Goal: Task Accomplishment & Management: Manage account settings

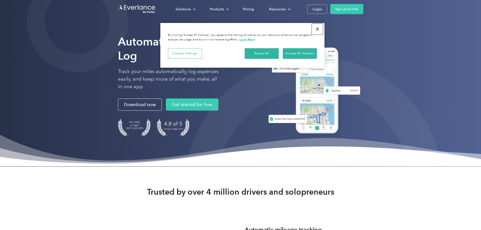
click at [318, 29] on button "Close" at bounding box center [317, 29] width 11 height 11
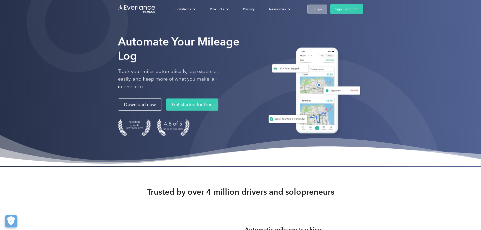
click at [322, 10] on div "Login" at bounding box center [317, 9] width 9 height 6
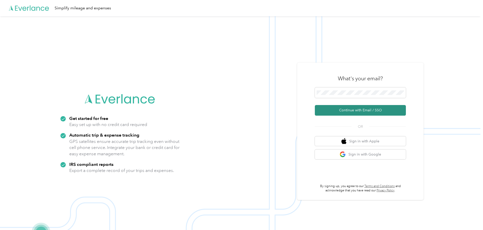
click at [353, 110] on button "Continue with Email / SSO" at bounding box center [360, 110] width 91 height 11
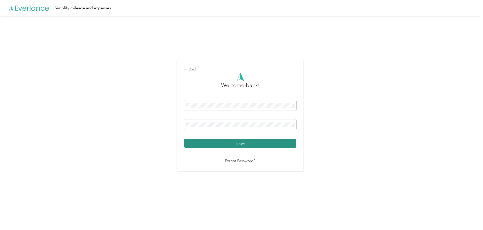
click at [255, 141] on button "Login" at bounding box center [240, 143] width 112 height 9
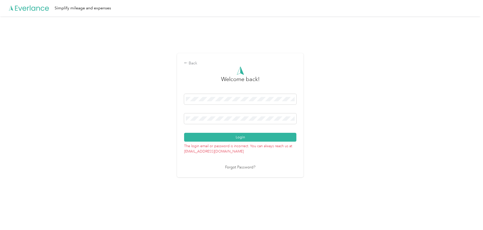
click at [238, 167] on link "Forgot Password?" at bounding box center [240, 168] width 30 height 6
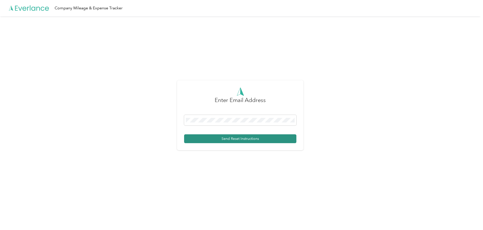
click at [235, 138] on button "Send Reset Instructions" at bounding box center [240, 138] width 112 height 9
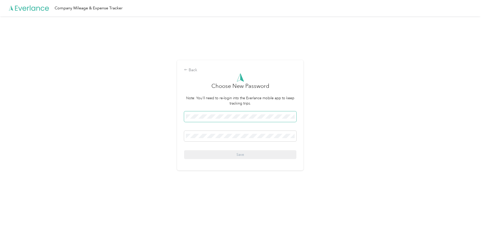
click at [223, 114] on span at bounding box center [240, 116] width 112 height 11
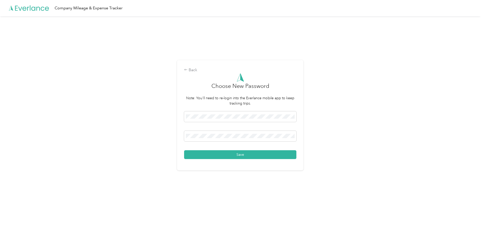
click at [250, 154] on button "Save" at bounding box center [240, 154] width 112 height 9
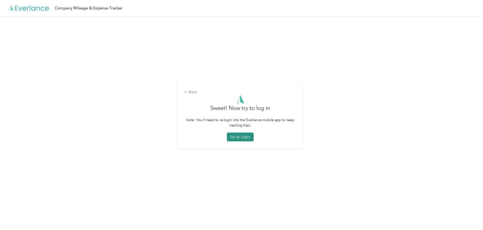
click at [234, 139] on button "Go to Login" at bounding box center [240, 137] width 27 height 9
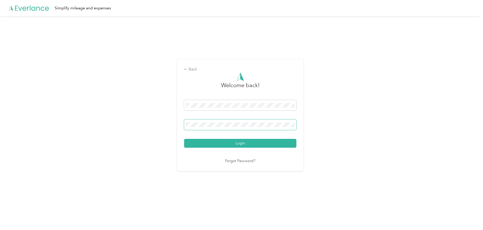
click at [211, 122] on span at bounding box center [240, 125] width 112 height 11
click at [236, 144] on button "Login" at bounding box center [240, 143] width 112 height 9
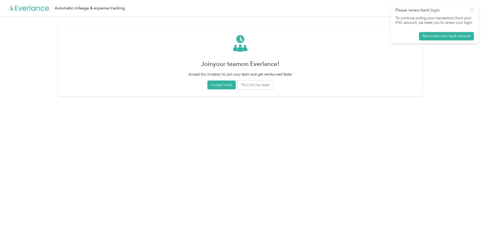
click at [471, 9] on icon at bounding box center [471, 10] width 2 height 2
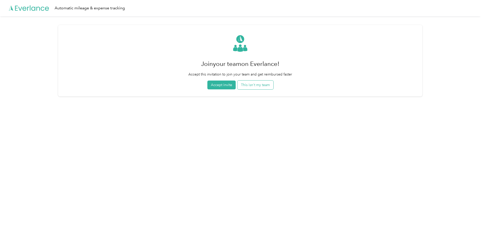
click at [260, 85] on button "This isn't my team" at bounding box center [255, 85] width 36 height 9
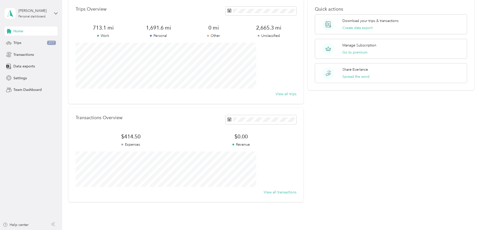
scroll to position [47, 0]
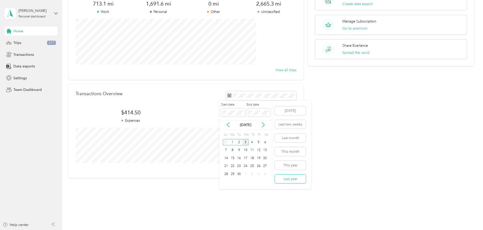
click at [287, 179] on button "Last year" at bounding box center [290, 179] width 31 height 9
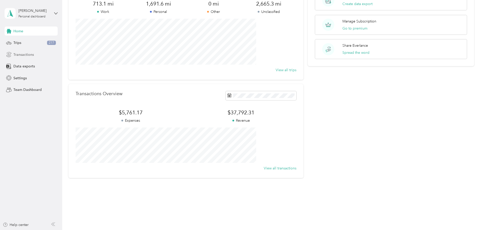
click at [31, 55] on span "Transactions" at bounding box center [23, 54] width 20 height 5
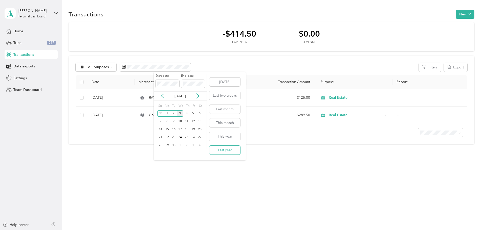
click at [229, 151] on button "Last year" at bounding box center [224, 150] width 31 height 9
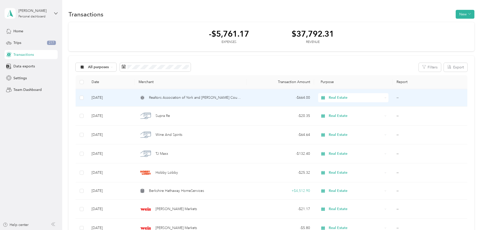
click at [362, 98] on div "Real Estate" at bounding box center [353, 97] width 70 height 9
click at [353, 142] on span "Real Estate" at bounding box center [339, 142] width 35 height 5
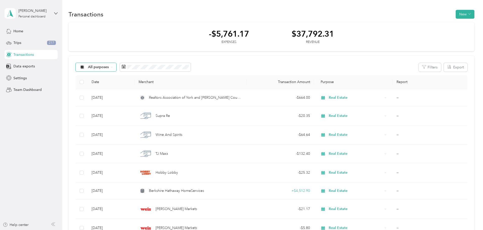
click at [113, 67] on icon at bounding box center [112, 67] width 2 height 2
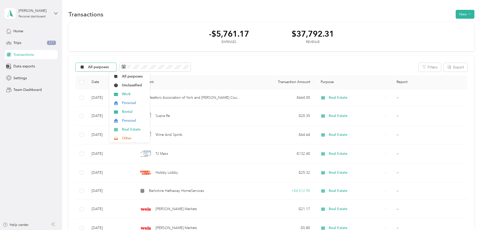
click at [117, 67] on div "All purposes" at bounding box center [96, 67] width 41 height 9
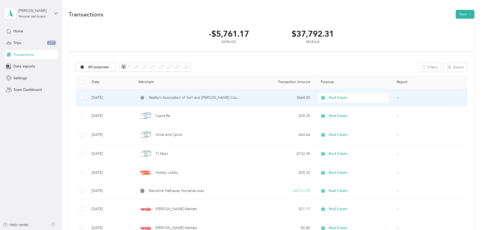
click at [206, 100] on span "Realtors Association of York and [PERSON_NAME] Counties" at bounding box center [196, 98] width 94 height 6
click at [206, 230] on div "Loading the revenue" at bounding box center [240, 230] width 480 height 0
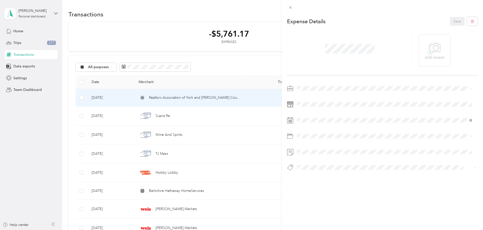
click at [189, 117] on div "This expense cannot be edited because it is either under review, approved, or p…" at bounding box center [241, 115] width 483 height 230
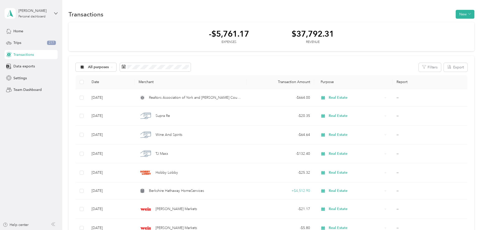
click at [189, 230] on div "This expense cannot be edited because it is either under review, approved, or p…" at bounding box center [240, 230] width 480 height 0
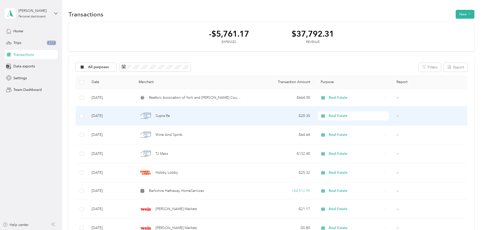
click at [170, 117] on span "Supra Re" at bounding box center [162, 116] width 14 height 6
click at [189, 230] on div "Loading the revenue" at bounding box center [240, 230] width 480 height 0
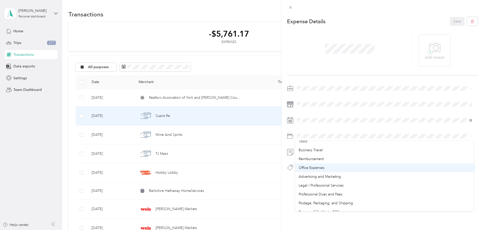
scroll to position [177, 0]
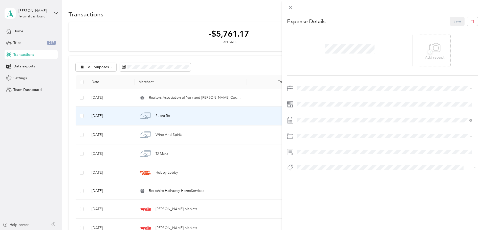
click at [337, 184] on span "Professional Dues and Fees" at bounding box center [320, 186] width 44 height 4
click at [450, 18] on button "Save" at bounding box center [457, 21] width 15 height 9
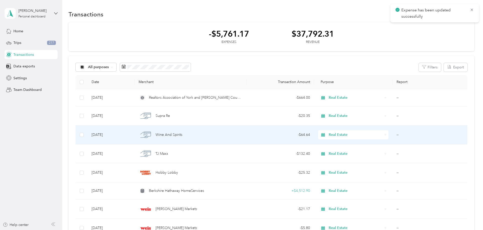
click at [182, 134] on span "Wine And Spirits" at bounding box center [168, 135] width 27 height 6
click at [198, 230] on div "Loading the revenue" at bounding box center [240, 230] width 480 height 0
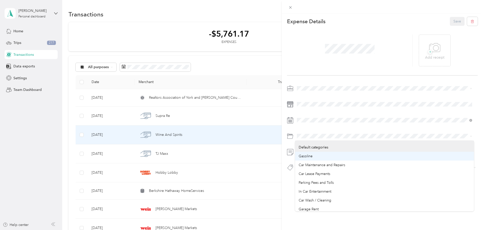
scroll to position [51, 0]
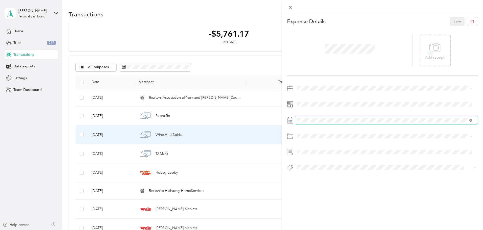
click at [469, 120] on icon at bounding box center [470, 120] width 3 height 3
click at [229, 132] on div "This expense cannot be edited because it is either under review, approved, or p…" at bounding box center [241, 115] width 483 height 230
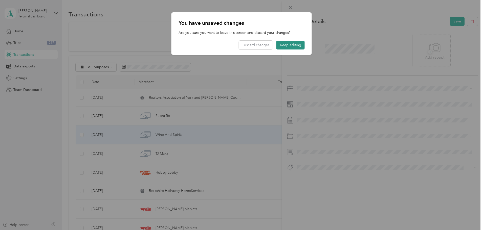
click at [283, 44] on button "Keep editing" at bounding box center [290, 45] width 28 height 9
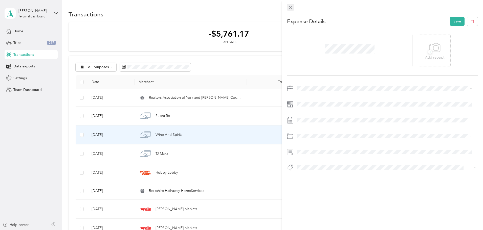
click at [289, 6] on icon at bounding box center [290, 7] width 4 height 4
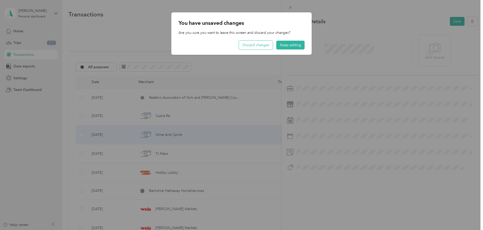
click at [261, 45] on button "Discard changes" at bounding box center [256, 45] width 34 height 9
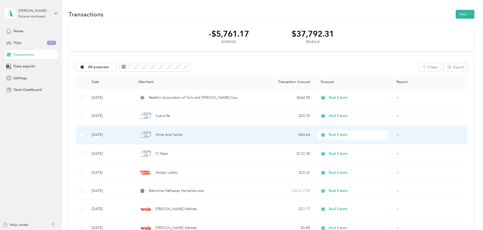
click at [356, 133] on span "Real Estate" at bounding box center [356, 135] width 54 height 6
click at [257, 135] on div "- $64.64" at bounding box center [280, 135] width 59 height 6
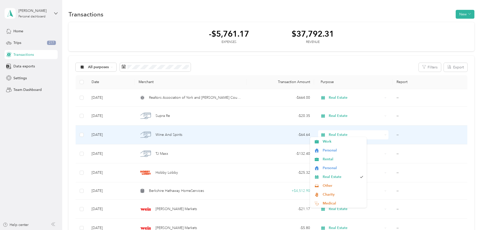
click at [257, 230] on div "Work Personal Rental Personal Real Estate Other Charity Medical Moving Commute …" at bounding box center [240, 230] width 480 height 0
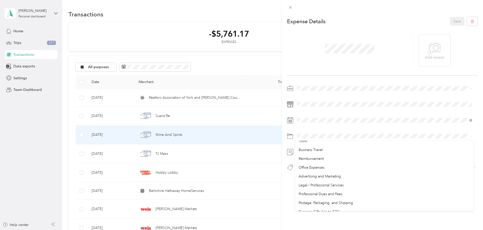
scroll to position [177, 0]
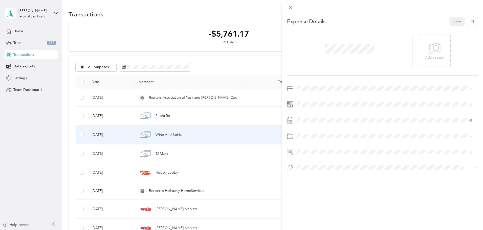
click at [329, 165] on li "Advertising and Marketing" at bounding box center [384, 168] width 179 height 9
click at [450, 20] on button "Save" at bounding box center [457, 21] width 15 height 9
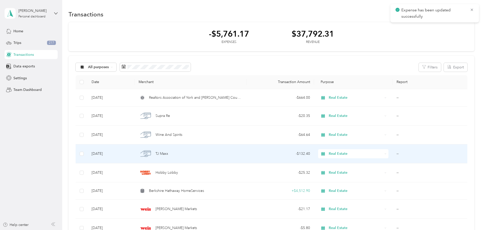
click at [228, 150] on div "TJ Maxx" at bounding box center [190, 154] width 104 height 11
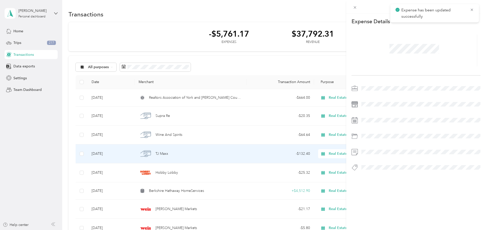
click at [228, 230] on div "This expense cannot be edited because it is either under review, approved, or p…" at bounding box center [240, 230] width 480 height 0
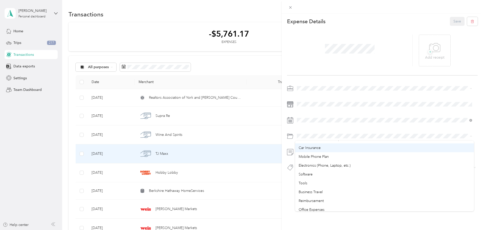
scroll to position [152, 0]
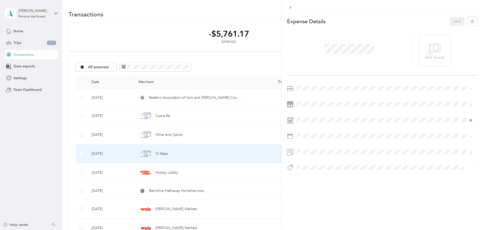
click at [328, 193] on span "Advertising and Marketing" at bounding box center [319, 193] width 42 height 4
click at [459, 20] on button "Save" at bounding box center [457, 21] width 15 height 9
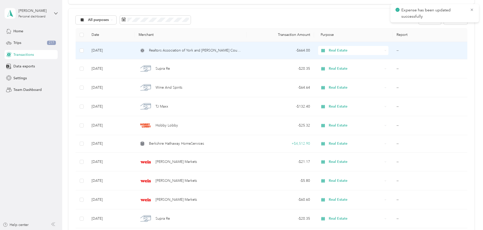
scroll to position [51, 0]
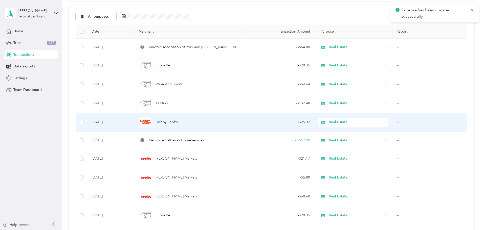
click at [274, 123] on div "- $25.32" at bounding box center [280, 123] width 59 height 6
click at [272, 121] on div "- $25.32" at bounding box center [280, 123] width 59 height 6
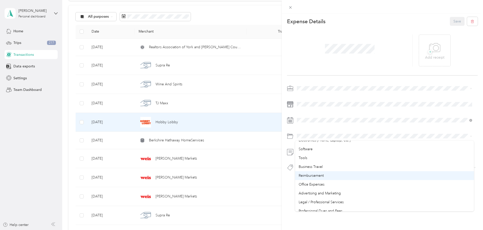
scroll to position [177, 0]
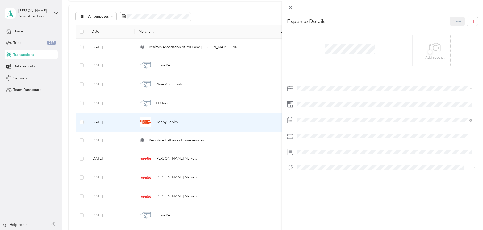
click at [327, 169] on div "Advertising and Marketing" at bounding box center [384, 167] width 172 height 5
click at [450, 19] on button "Save" at bounding box center [457, 21] width 15 height 9
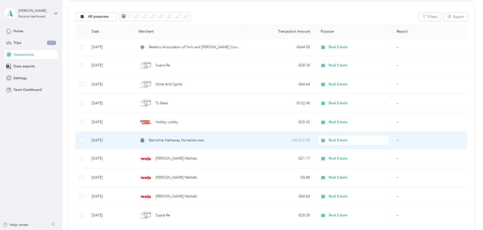
click at [246, 140] on td "Berkshire Hathaway HomeServices" at bounding box center [190, 140] width 112 height 17
click at [248, 230] on div "Loading the revenue" at bounding box center [240, 230] width 480 height 0
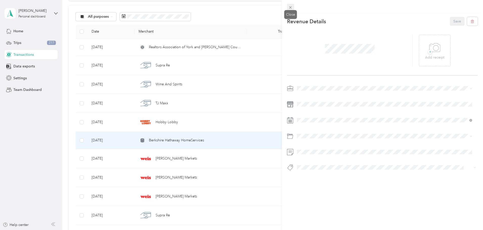
click at [290, 6] on icon at bounding box center [290, 7] width 4 height 4
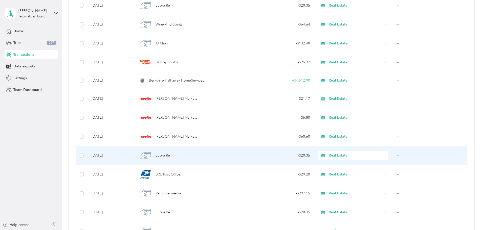
scroll to position [126, 0]
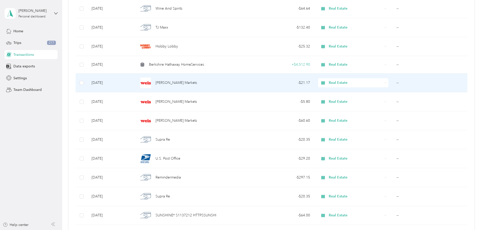
click at [241, 81] on div "[PERSON_NAME] Markets" at bounding box center [190, 83] width 104 height 11
click at [241, 230] on div "This expense cannot be edited because it is either under review, approved, or p…" at bounding box center [240, 230] width 480 height 0
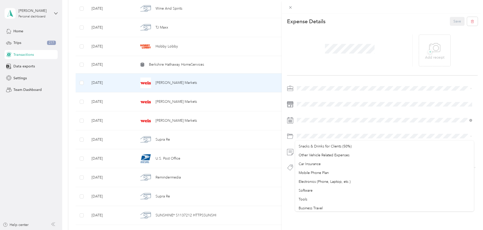
scroll to position [126, 0]
click at [291, 5] on span at bounding box center [290, 7] width 7 height 7
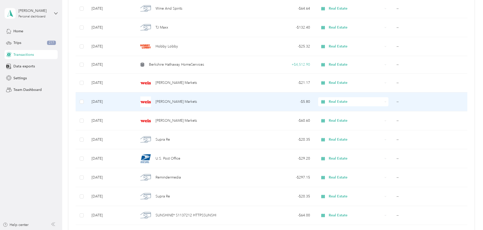
click at [220, 101] on div "[PERSON_NAME] Markets" at bounding box center [190, 102] width 104 height 11
click at [220, 230] on div "Loading the revenue" at bounding box center [240, 230] width 480 height 0
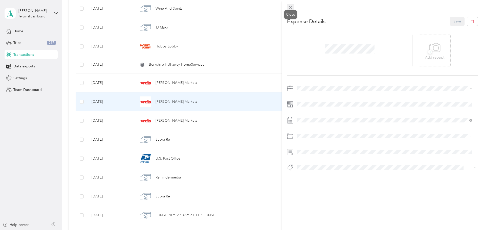
click at [290, 6] on icon at bounding box center [290, 7] width 4 height 4
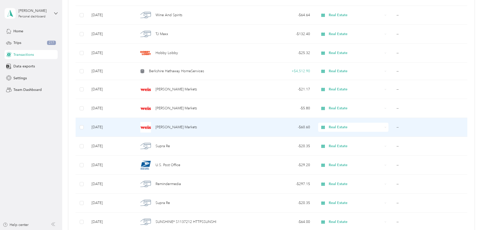
scroll to position [126, 0]
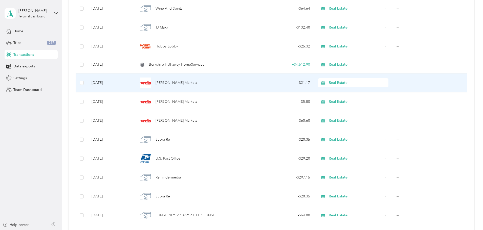
click at [238, 84] on div "[PERSON_NAME] Markets" at bounding box center [190, 83] width 104 height 11
click at [238, 230] on div "This expense cannot be edited because it is either under review, approved, or p…" at bounding box center [240, 230] width 480 height 0
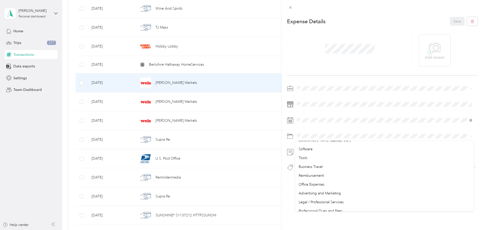
scroll to position [177, 0]
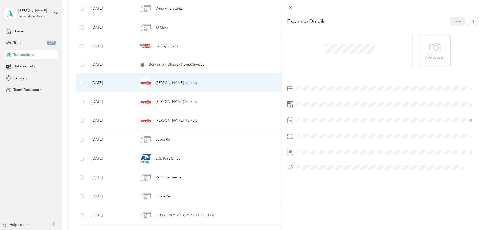
click at [315, 194] on span "Postage, Packaging, and Shipping" at bounding box center [325, 193] width 54 height 4
click at [451, 20] on button "Save" at bounding box center [457, 21] width 15 height 9
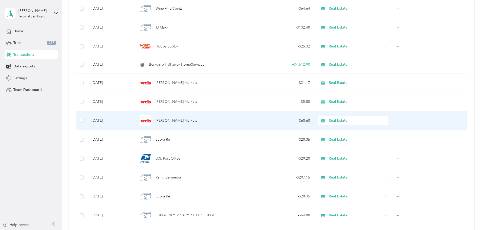
click at [230, 118] on div "[PERSON_NAME] Markets" at bounding box center [190, 120] width 104 height 11
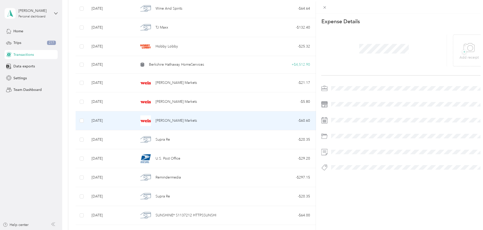
click at [230, 230] on div "This expense cannot be edited because it is either under review, approved, or p…" at bounding box center [240, 230] width 480 height 0
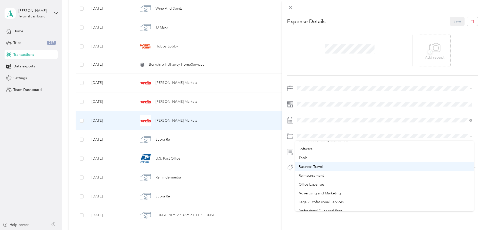
scroll to position [177, 0]
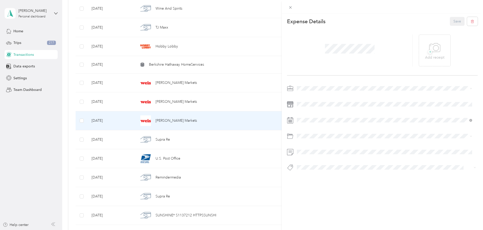
click at [322, 166] on span "Advertising and Marketing" at bounding box center [319, 168] width 42 height 4
click at [452, 18] on button "Save" at bounding box center [457, 21] width 15 height 9
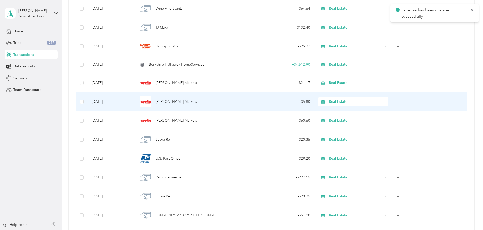
click at [240, 98] on div "[PERSON_NAME] Markets" at bounding box center [190, 102] width 104 height 11
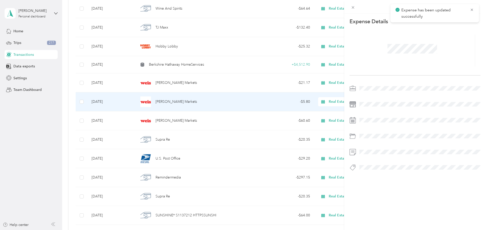
click at [240, 230] on div "This expense cannot be edited because it is either under review, approved, or p…" at bounding box center [240, 230] width 480 height 0
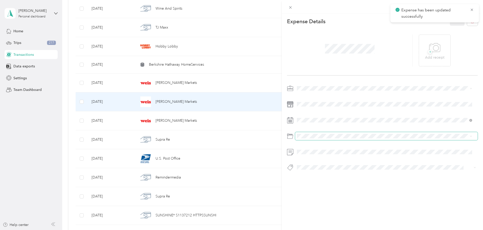
click at [325, 134] on span at bounding box center [386, 136] width 182 height 8
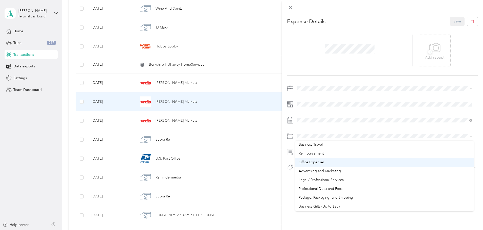
scroll to position [177, 0]
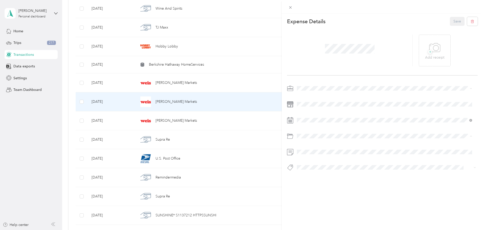
click at [318, 168] on span "Advertising and Marketing" at bounding box center [319, 168] width 42 height 4
click at [452, 20] on button "Save" at bounding box center [457, 21] width 15 height 9
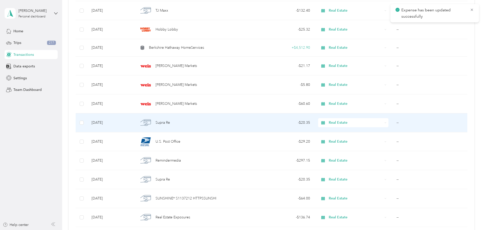
scroll to position [152, 0]
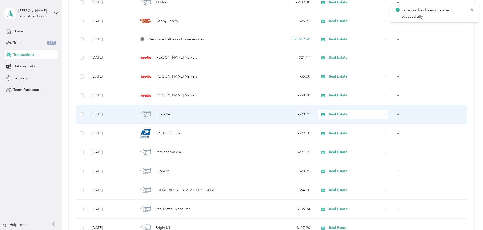
click at [242, 117] on div "Supra Re" at bounding box center [190, 114] width 104 height 11
click at [242, 230] on div "Loading the revenue" at bounding box center [240, 230] width 480 height 0
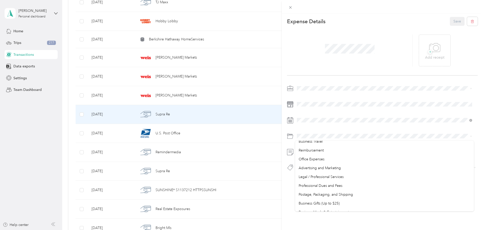
scroll to position [202, 0]
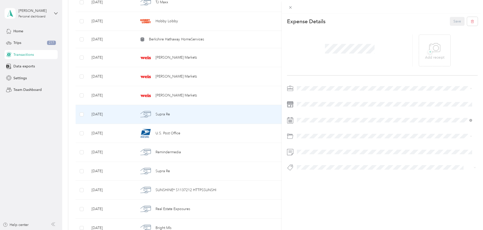
click at [329, 161] on div "Professional Dues and Fees" at bounding box center [384, 160] width 172 height 5
click at [450, 20] on button "Save" at bounding box center [457, 21] width 15 height 9
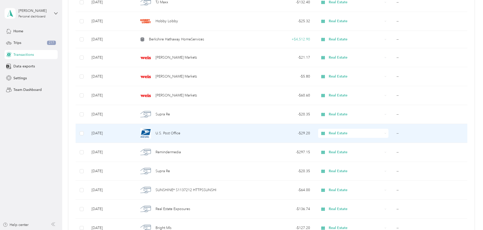
click at [263, 131] on div "- $29.20" at bounding box center [280, 134] width 59 height 6
click at [263, 230] on div "Loading the revenue" at bounding box center [240, 230] width 480 height 0
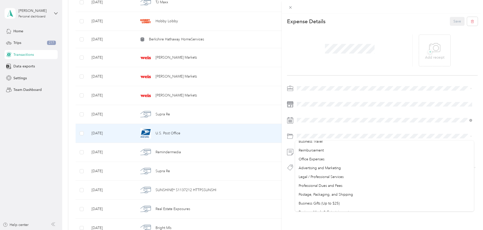
scroll to position [202, 0]
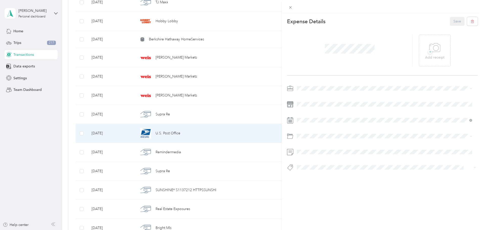
click at [328, 169] on span "Postage, Packaging, and Shipping" at bounding box center [325, 168] width 54 height 4
click at [452, 21] on button "Save" at bounding box center [457, 21] width 15 height 9
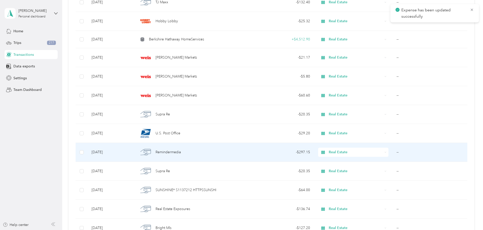
click at [218, 152] on div "Remindermedia" at bounding box center [190, 152] width 104 height 11
click at [219, 230] on div "This expense cannot be edited because it is either under review, approved, or p…" at bounding box center [240, 230] width 480 height 0
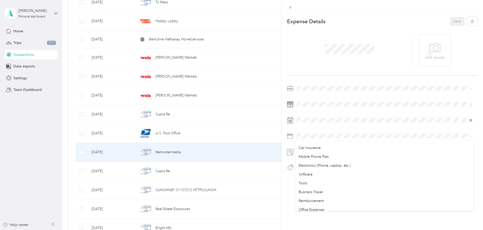
scroll to position [152, 0]
click at [329, 192] on span "Advertising and Marketing" at bounding box center [319, 193] width 42 height 4
click at [450, 20] on button "Save" at bounding box center [457, 21] width 15 height 9
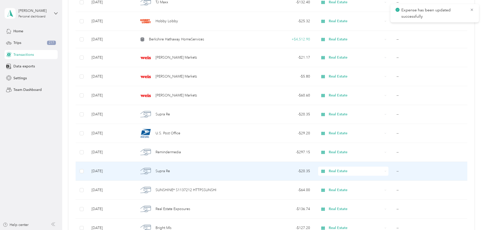
click at [219, 172] on div "Supra Re" at bounding box center [190, 171] width 104 height 11
click at [219, 230] on div "Loading the revenue" at bounding box center [240, 230] width 480 height 0
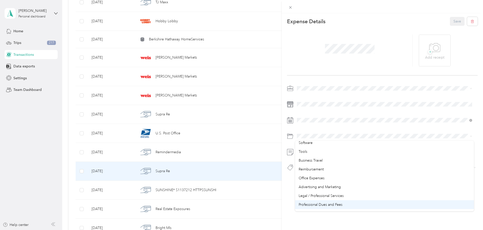
scroll to position [177, 0]
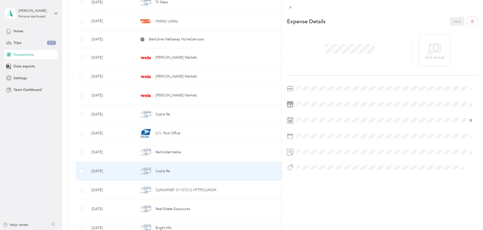
click at [321, 186] on div "Professional Dues and Fees" at bounding box center [384, 184] width 172 height 5
click at [457, 19] on button "Save" at bounding box center [457, 21] width 15 height 9
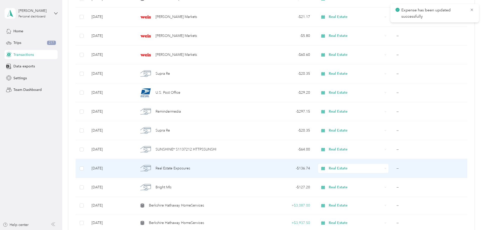
scroll to position [202, 0]
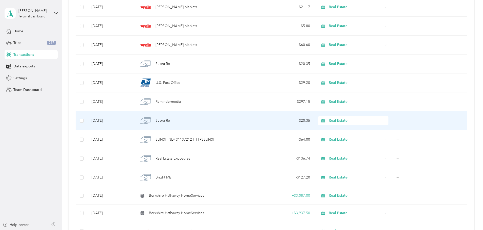
click at [242, 121] on div "Supra Re" at bounding box center [190, 120] width 104 height 11
click at [243, 230] on div "This expense cannot be edited because it is either under review, approved, or p…" at bounding box center [240, 230] width 480 height 0
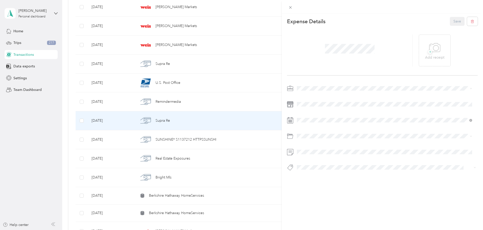
click at [236, 140] on div "This expense cannot be edited because it is either under review, approved, or p…" at bounding box center [241, 115] width 483 height 230
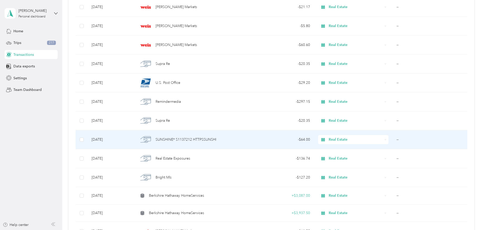
click at [240, 138] on div "SUNSHINE* S1137212 HTTPSSUNSHI" at bounding box center [190, 139] width 104 height 11
click at [240, 230] on div "Loading the revenue" at bounding box center [240, 230] width 480 height 0
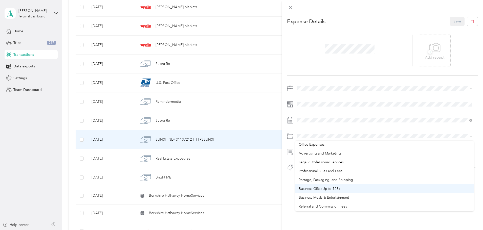
scroll to position [180, 0]
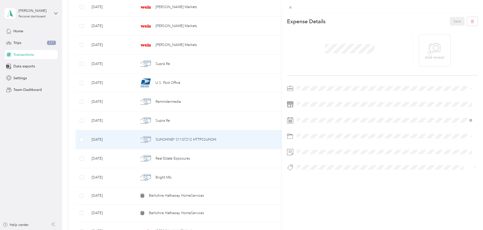
click at [333, 164] on span "Advertising and Marketing" at bounding box center [319, 165] width 42 height 4
drag, startPoint x: 455, startPoint y: 20, endPoint x: 451, endPoint y: 20, distance: 3.9
click at [453, 20] on button "Save" at bounding box center [457, 21] width 15 height 9
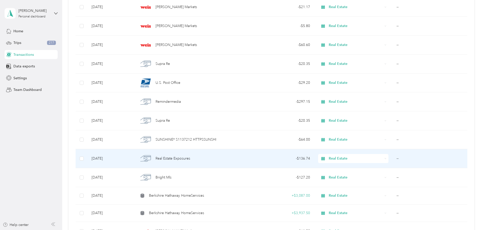
click at [232, 158] on div "Real Estate Exposures" at bounding box center [190, 158] width 104 height 11
click at [232, 230] on div "Loading the revenue" at bounding box center [240, 230] width 480 height 0
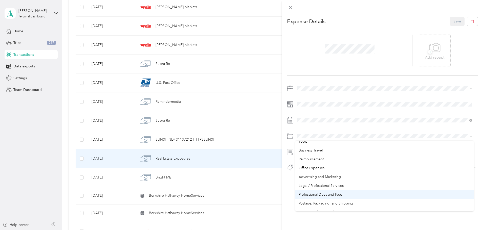
scroll to position [177, 0]
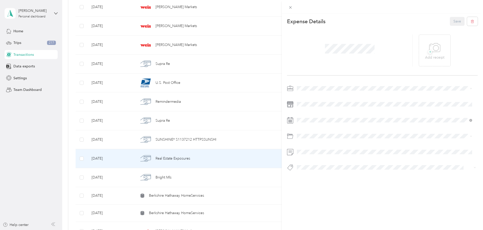
click at [323, 169] on div "Advertising and Marketing" at bounding box center [384, 168] width 172 height 5
click at [454, 20] on button "Save" at bounding box center [457, 21] width 15 height 9
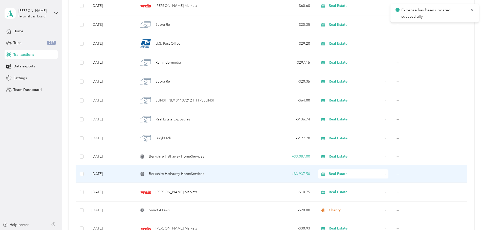
scroll to position [253, 0]
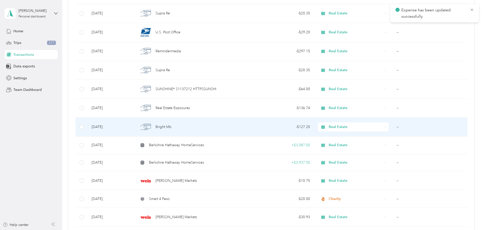
click at [221, 127] on div "Bright Mls" at bounding box center [190, 127] width 104 height 11
click at [221, 230] on div "Loading the revenue" at bounding box center [240, 230] width 480 height 0
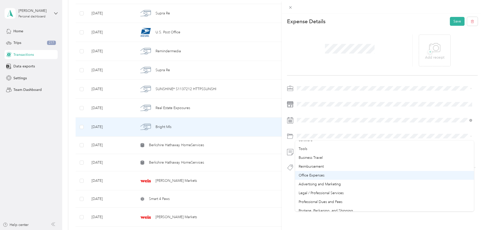
scroll to position [177, 0]
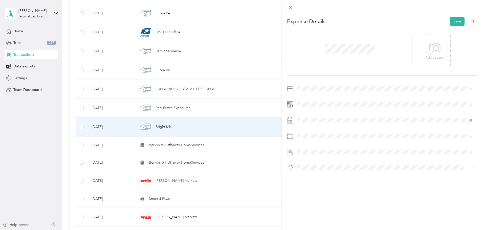
click at [337, 185] on span "Professional Dues and Fees" at bounding box center [320, 186] width 44 height 4
click at [455, 21] on button "Save" at bounding box center [457, 21] width 15 height 9
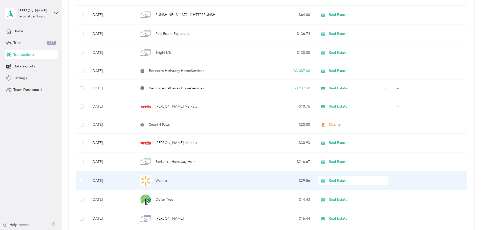
scroll to position [329, 0]
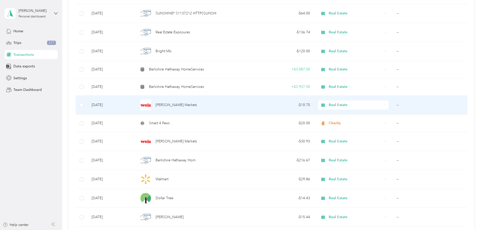
click at [260, 105] on div "- $10.75" at bounding box center [280, 105] width 59 height 6
click at [260, 230] on div "Loading the revenue" at bounding box center [240, 230] width 480 height 0
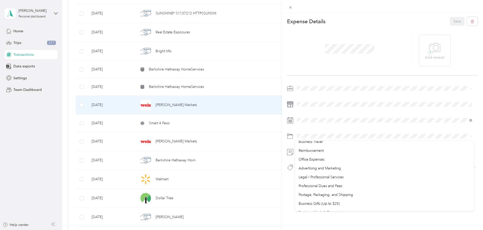
scroll to position [177, 0]
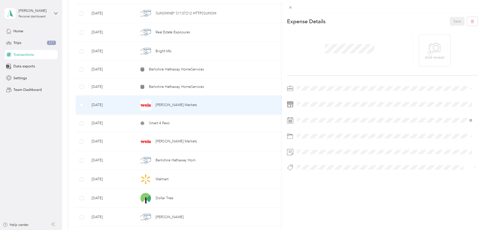
click at [312, 166] on span "Advertising and Marketing" at bounding box center [319, 168] width 42 height 4
click at [450, 20] on button "Save" at bounding box center [457, 21] width 15 height 9
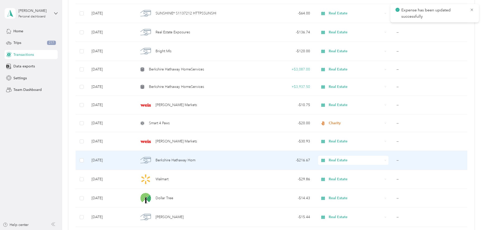
click at [234, 161] on div "Berkshire Hathaway Hom" at bounding box center [190, 160] width 104 height 11
click at [234, 230] on div "Loading the revenue" at bounding box center [240, 230] width 480 height 0
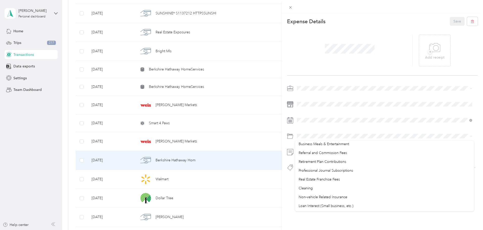
scroll to position [253, 0]
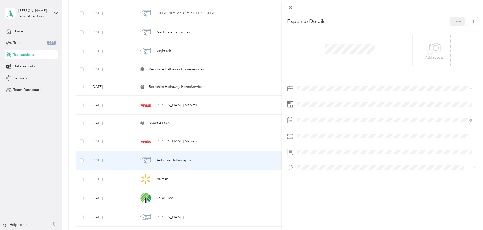
click at [329, 188] on span "Non-vehicle Related Insurance" at bounding box center [322, 188] width 49 height 4
click at [452, 21] on button "Save" at bounding box center [457, 21] width 15 height 9
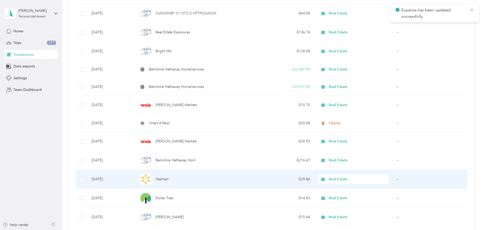
click at [241, 182] on div "Walmart" at bounding box center [190, 179] width 104 height 11
click at [241, 230] on div "Loading the revenue" at bounding box center [240, 230] width 480 height 0
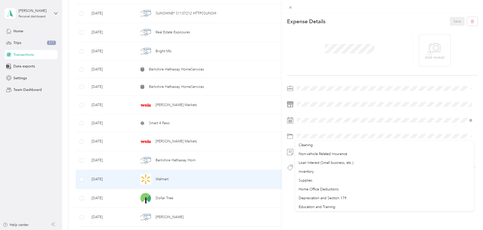
scroll to position [281, 0]
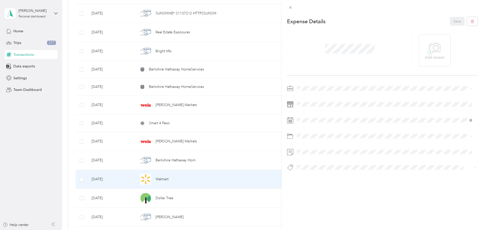
click at [306, 187] on span "Supplies" at bounding box center [305, 188] width 14 height 4
click at [450, 21] on button "Save" at bounding box center [457, 21] width 15 height 9
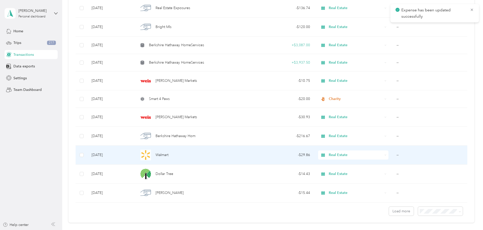
scroll to position [379, 0]
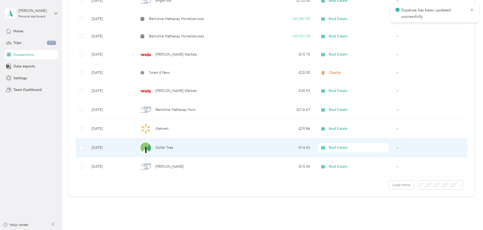
click at [261, 148] on div "- $14.43" at bounding box center [280, 148] width 59 height 6
click at [261, 230] on div "Loading the revenue" at bounding box center [240, 230] width 480 height 0
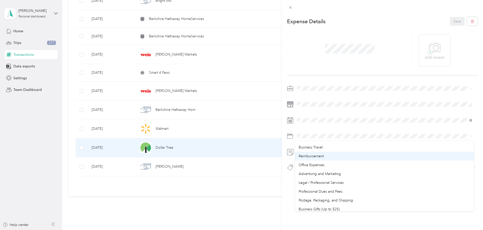
scroll to position [177, 0]
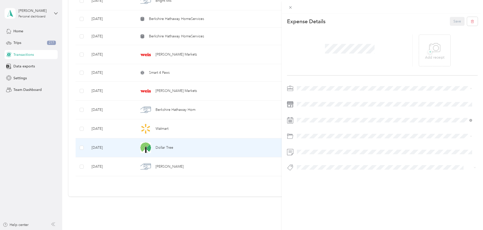
click at [317, 167] on span "Advertising and Marketing" at bounding box center [319, 168] width 42 height 4
click at [454, 21] on button "Save" at bounding box center [457, 21] width 15 height 9
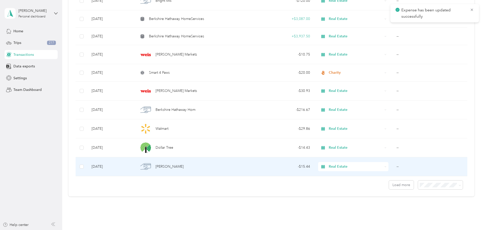
click at [242, 166] on div "[PERSON_NAME]" at bounding box center [190, 166] width 104 height 11
click at [242, 230] on div "Loading the revenue" at bounding box center [240, 230] width 480 height 0
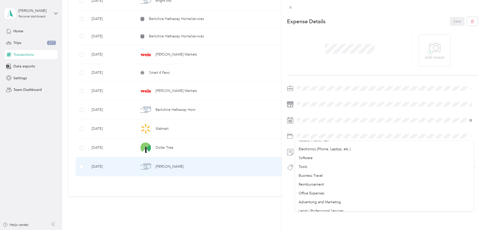
scroll to position [152, 0]
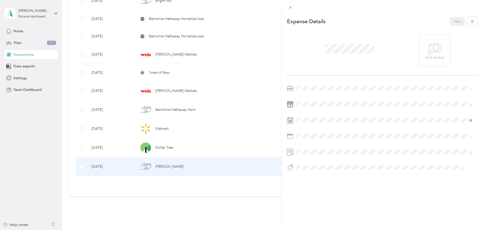
click at [319, 192] on span "Advertising and Marketing" at bounding box center [319, 193] width 42 height 4
click at [453, 21] on button "Save" at bounding box center [457, 21] width 15 height 9
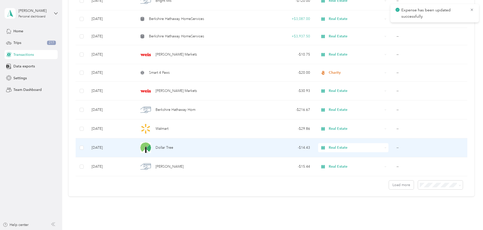
scroll to position [398, 0]
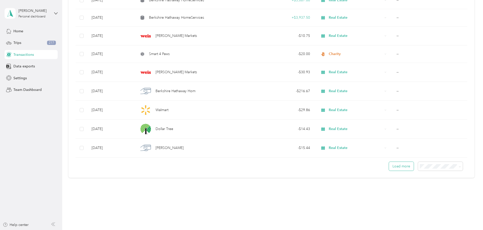
click at [389, 168] on button "Load more" at bounding box center [401, 166] width 25 height 9
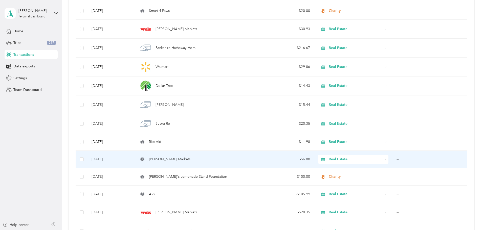
scroll to position [448, 0]
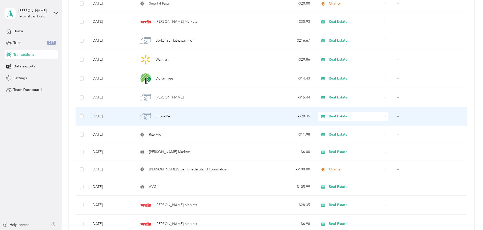
click at [263, 115] on div "- $20.35" at bounding box center [280, 117] width 59 height 6
click at [263, 230] on div "Loading the revenue" at bounding box center [240, 230] width 480 height 0
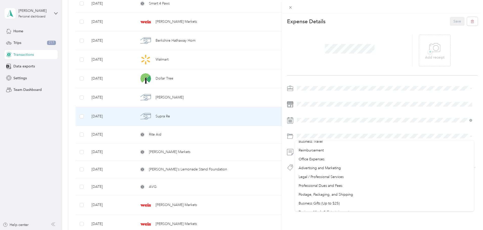
scroll to position [202, 0]
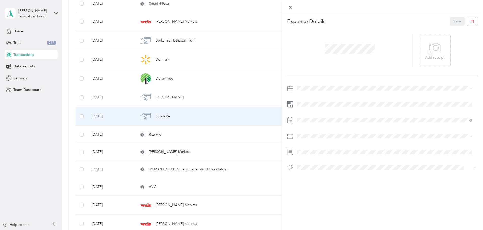
click at [323, 160] on span "Professional Dues and Fees" at bounding box center [320, 160] width 44 height 4
click at [456, 20] on button "Save" at bounding box center [457, 21] width 15 height 9
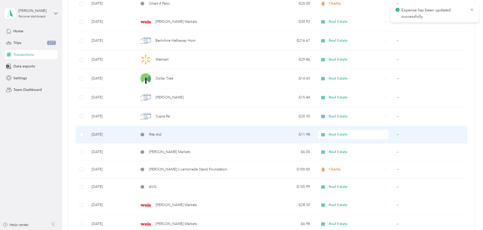
click at [217, 134] on div "Rite Aid" at bounding box center [190, 135] width 104 height 6
click at [217, 230] on div "Loading the revenue" at bounding box center [240, 230] width 480 height 0
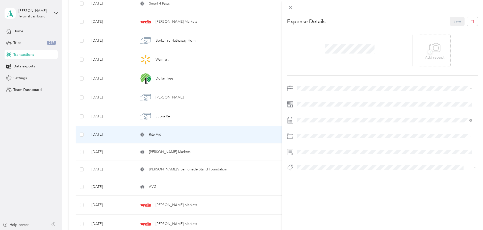
click at [212, 152] on div "This expense cannot be edited because it is either under review, approved, or p…" at bounding box center [241, 115] width 483 height 230
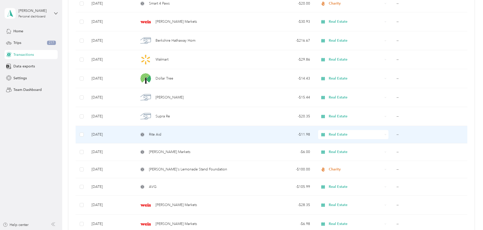
click at [212, 230] on div "This expense cannot be edited because it is either under review, approved, or p…" at bounding box center [240, 230] width 480 height 0
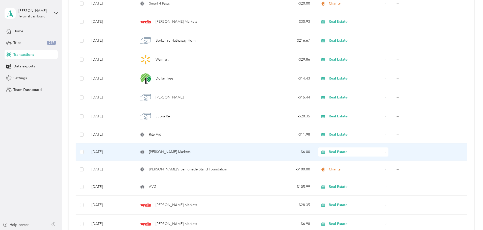
click at [212, 152] on div "[PERSON_NAME] Markets" at bounding box center [190, 152] width 104 height 6
click at [212, 230] on div "Loading the revenue" at bounding box center [240, 230] width 480 height 0
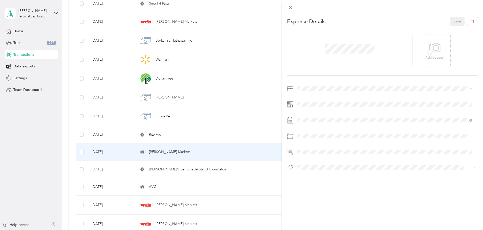
click at [238, 170] on div "This expense cannot be edited because it is either under review, approved, or p…" at bounding box center [241, 115] width 483 height 230
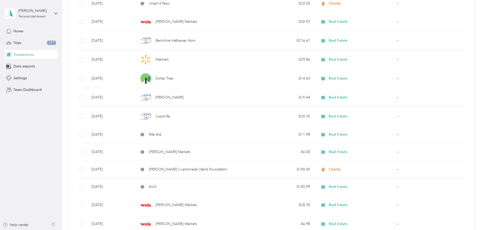
click at [238, 230] on div "This expense cannot be edited because it is either under review, approved, or p…" at bounding box center [240, 230] width 480 height 0
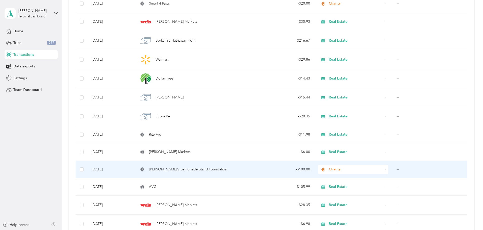
click at [239, 169] on div "[PERSON_NAME]'s Lemonade Stand Foundation" at bounding box center [190, 170] width 104 height 6
click at [239, 230] on div "Loading the revenue" at bounding box center [240, 230] width 480 height 0
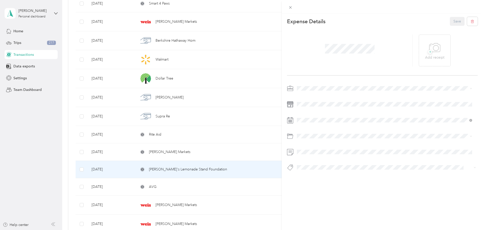
click at [223, 185] on div "This expense cannot be edited because it is either under review, approved, or p…" at bounding box center [241, 115] width 483 height 230
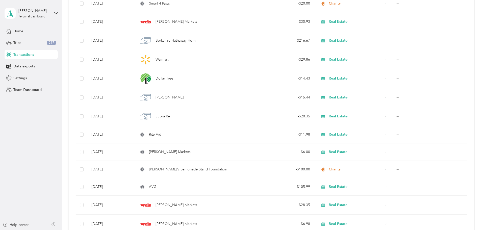
click at [223, 230] on div "This expense cannot be edited because it is either under review, approved, or p…" at bounding box center [240, 230] width 480 height 0
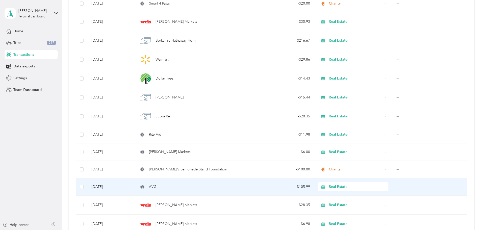
click at [223, 185] on div "AVG" at bounding box center [190, 187] width 104 height 6
click at [223, 230] on div at bounding box center [240, 230] width 480 height 0
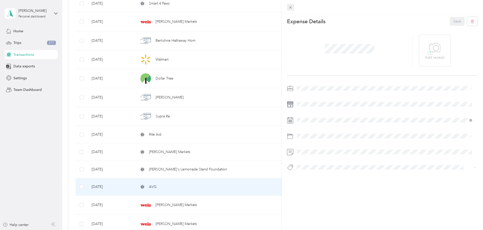
click at [291, 7] on icon at bounding box center [290, 7] width 4 height 4
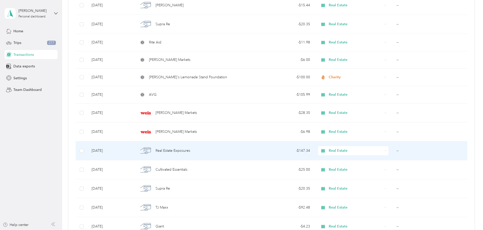
scroll to position [549, 0]
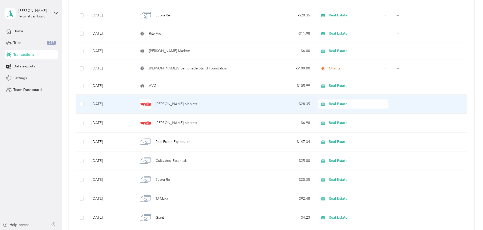
click at [222, 103] on div "[PERSON_NAME] Markets" at bounding box center [190, 104] width 104 height 11
click at [222, 230] on div "Loading the revenue" at bounding box center [240, 230] width 480 height 0
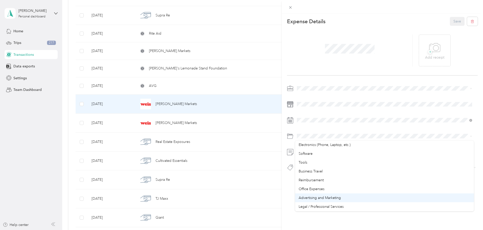
scroll to position [152, 0]
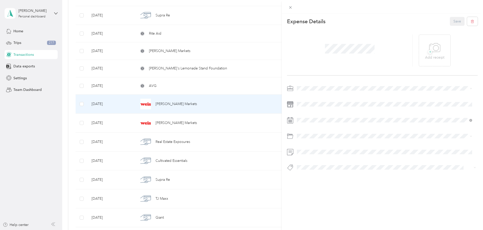
click at [327, 190] on li "Advertising and Marketing" at bounding box center [384, 193] width 179 height 9
click at [455, 21] on button "Save" at bounding box center [457, 21] width 15 height 9
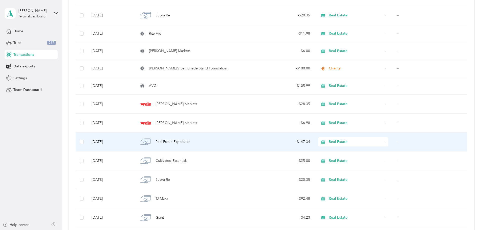
click at [236, 143] on div "Real Estate Exposures" at bounding box center [190, 142] width 104 height 11
click at [236, 230] on div at bounding box center [240, 230] width 480 height 0
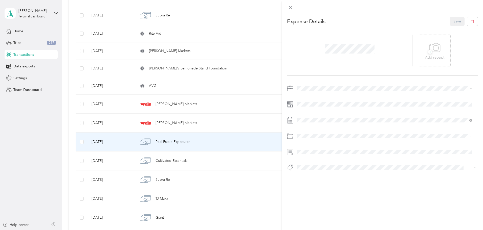
click at [218, 161] on div "This expense cannot be edited because it is either under review, approved, or p…" at bounding box center [241, 115] width 483 height 230
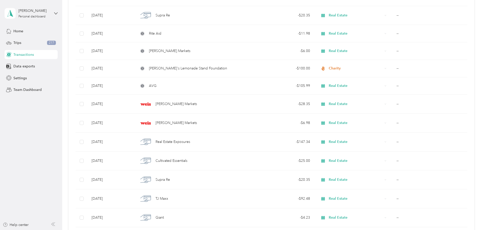
click at [218, 230] on div "This expense cannot be edited because it is either under review, approved, or p…" at bounding box center [240, 230] width 480 height 0
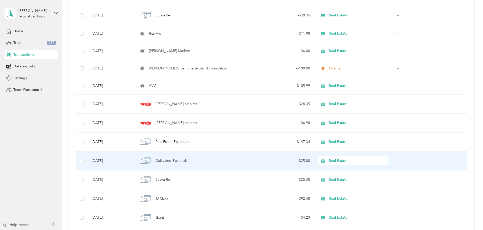
click at [218, 161] on div "Cultivated Essentials" at bounding box center [190, 161] width 104 height 11
click at [218, 230] on div "Loading the revenue" at bounding box center [240, 230] width 480 height 0
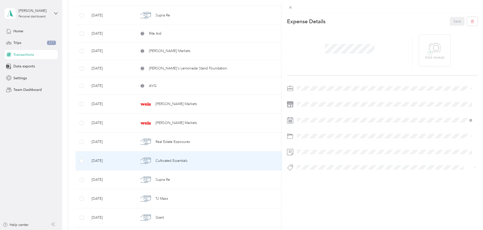
click at [248, 162] on div "This expense cannot be edited because it is either under review, approved, or p…" at bounding box center [241, 115] width 483 height 230
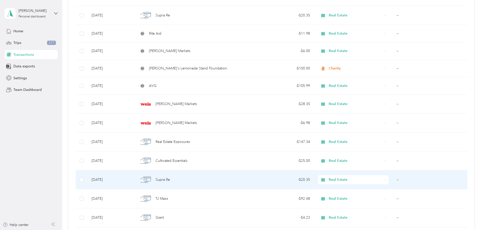
click at [217, 177] on div "Supra Re" at bounding box center [190, 180] width 104 height 11
click at [217, 230] on div "Loading the revenue" at bounding box center [240, 230] width 480 height 0
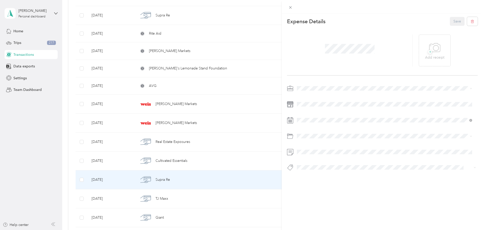
click at [223, 199] on div "This expense cannot be edited because it is either under review, approved, or p…" at bounding box center [241, 115] width 483 height 230
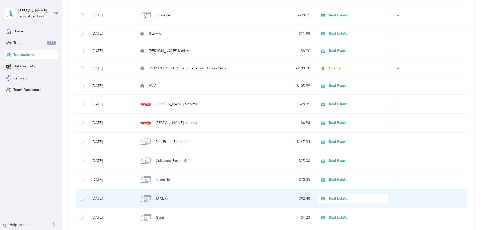
click at [223, 199] on div "TJ Maxx" at bounding box center [190, 199] width 104 height 11
click at [223, 230] on div "Loading the revenue" at bounding box center [240, 230] width 480 height 0
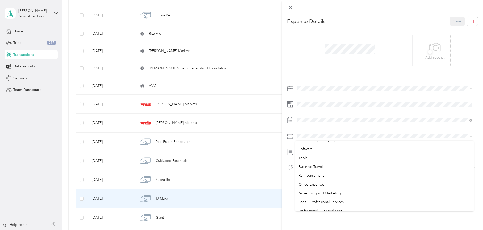
scroll to position [177, 0]
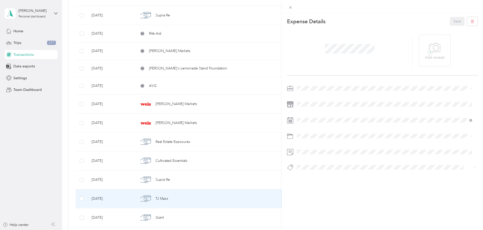
click at [320, 169] on div "Advertising and Marketing" at bounding box center [384, 167] width 172 height 5
click at [451, 23] on button "Save" at bounding box center [457, 21] width 15 height 9
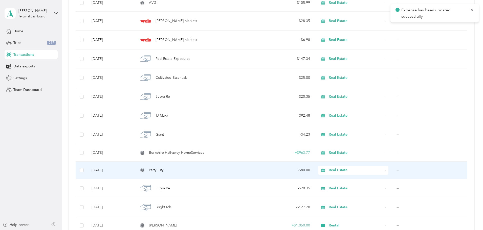
scroll to position [676, 0]
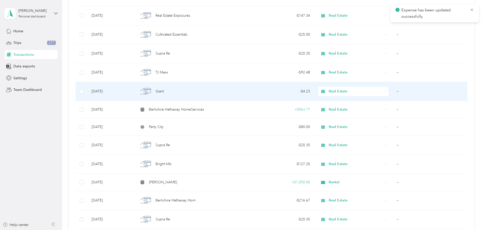
click at [228, 92] on div "Giant" at bounding box center [190, 91] width 104 height 11
click at [228, 230] on div "Loading the revenue" at bounding box center [240, 230] width 480 height 0
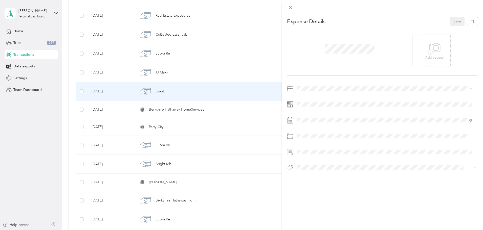
click at [242, 109] on div "This expense cannot be edited because it is either under review, approved, or p…" at bounding box center [241, 115] width 483 height 230
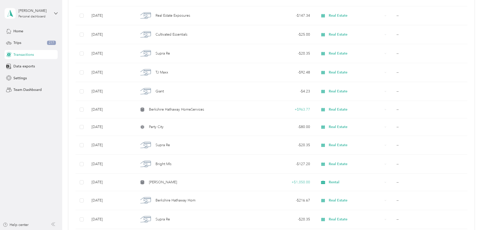
click at [242, 109] on div at bounding box center [241, 115] width 483 height 230
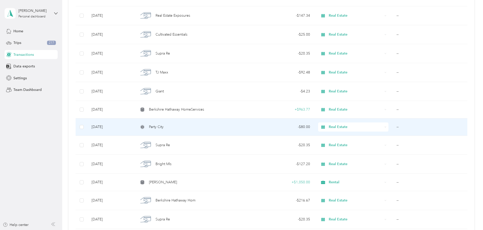
click at [233, 124] on div "Party City" at bounding box center [190, 127] width 104 height 6
click at [233, 230] on div "This expense cannot be edited because it is either under review, approved, or p…" at bounding box center [240, 230] width 480 height 0
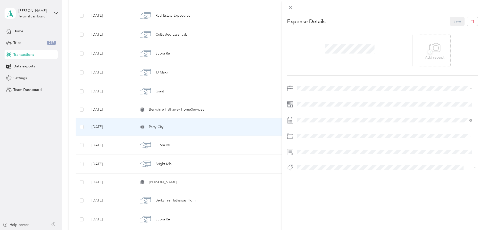
click at [229, 150] on div "This expense cannot be edited because it is either under review, approved, or p…" at bounding box center [241, 115] width 483 height 230
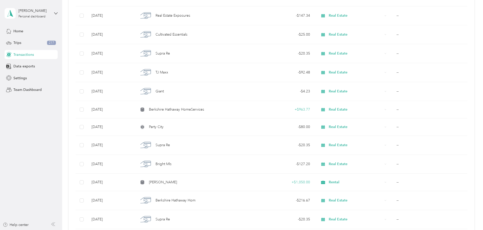
click at [229, 230] on div "This expense cannot be edited because it is either under review, approved, or p…" at bounding box center [240, 230] width 480 height 0
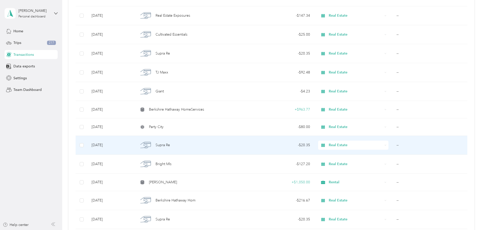
click at [229, 150] on div "Supra Re" at bounding box center [190, 145] width 104 height 11
click at [229, 230] on div "Loading the revenue" at bounding box center [240, 230] width 480 height 0
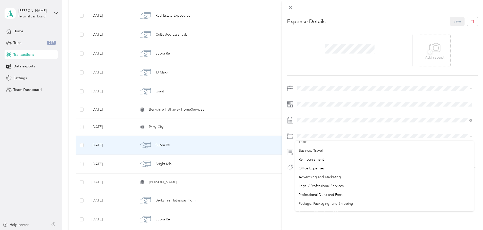
scroll to position [177, 0]
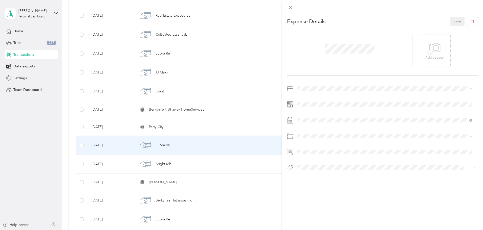
click at [321, 186] on span "Professional Dues and Fees" at bounding box center [320, 186] width 44 height 4
click at [452, 23] on button "Save" at bounding box center [457, 21] width 15 height 9
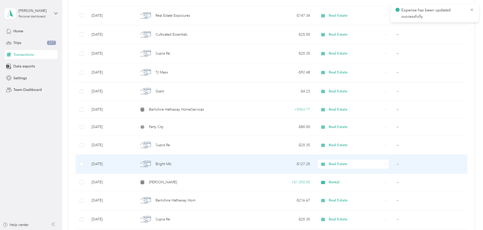
click at [217, 162] on div "Bright Mls" at bounding box center [190, 164] width 104 height 11
click at [217, 230] on div "Loading the revenue" at bounding box center [240, 230] width 480 height 0
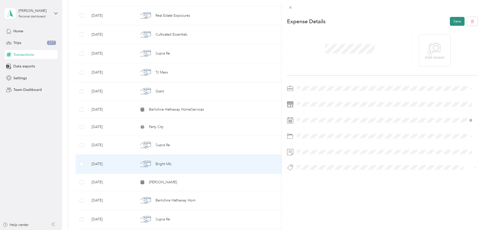
click at [455, 18] on button "Save" at bounding box center [457, 21] width 15 height 9
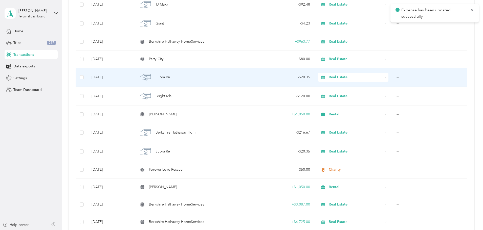
scroll to position [752, 0]
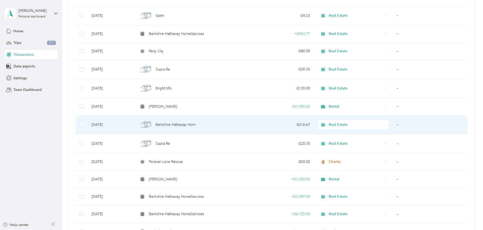
click at [234, 126] on div "Berkshire Hathaway Hom" at bounding box center [190, 125] width 104 height 11
click at [234, 230] on div "Loading the revenue" at bounding box center [240, 230] width 480 height 0
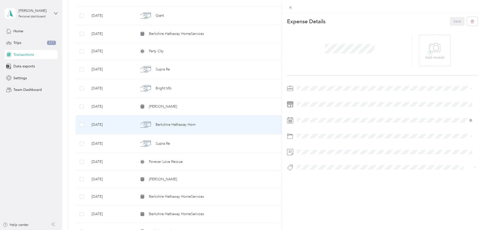
click at [232, 144] on div "This expense cannot be edited because it is either under review, approved, or p…" at bounding box center [241, 115] width 483 height 230
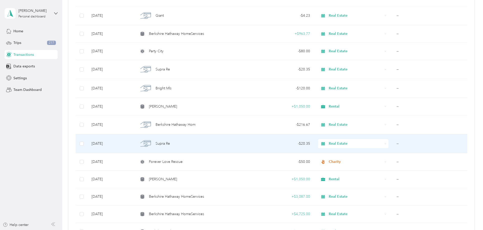
click at [232, 144] on div "Supra Re" at bounding box center [190, 143] width 104 height 11
click at [232, 230] on div "This expense cannot be edited because it is either under review, approved, or p…" at bounding box center [240, 230] width 480 height 0
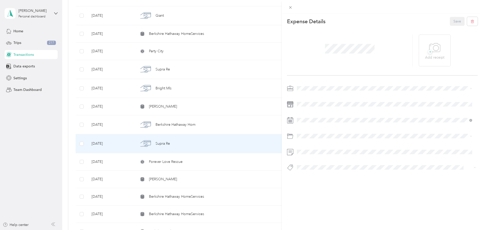
click at [234, 164] on div "This expense cannot be edited because it is either under review, approved, or p…" at bounding box center [241, 115] width 483 height 230
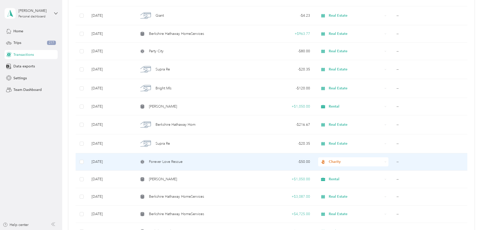
click at [234, 164] on div "Forever Love Rescue" at bounding box center [190, 162] width 104 height 6
click at [234, 230] on div "This expense cannot be edited because it is either under review, approved, or p…" at bounding box center [240, 230] width 480 height 0
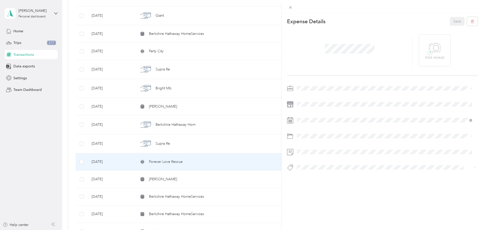
click at [230, 180] on div "This expense cannot be edited because it is either under review, approved, or p…" at bounding box center [241, 115] width 483 height 230
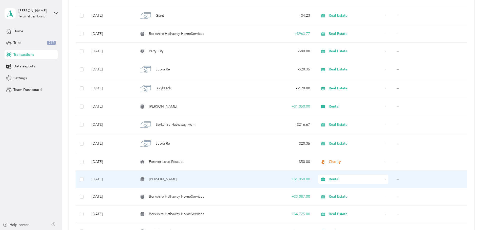
click at [230, 179] on div "[PERSON_NAME]" at bounding box center [190, 180] width 104 height 6
click at [230, 230] on div "Loading the revenue" at bounding box center [240, 230] width 480 height 0
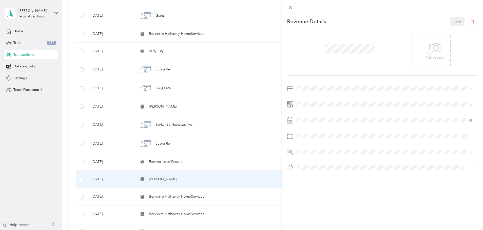
click at [230, 179] on div "This revenue cannot be edited because it is either under review, approved, or p…" at bounding box center [241, 115] width 483 height 230
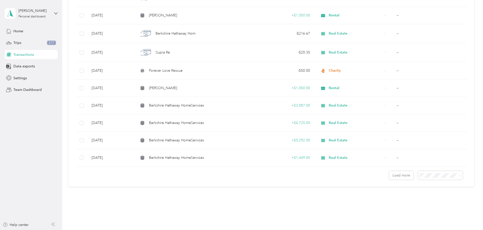
scroll to position [852, 0]
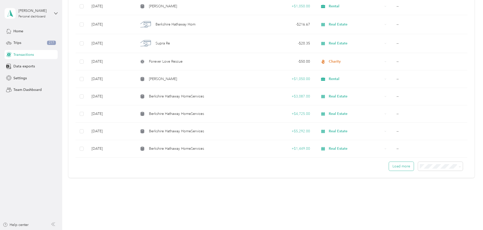
click at [389, 165] on button "Load more" at bounding box center [401, 166] width 25 height 9
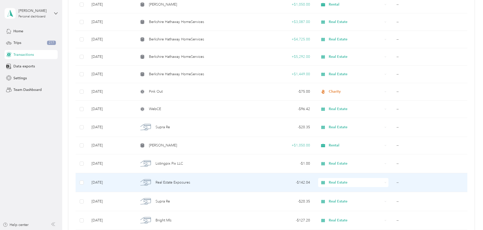
scroll to position [928, 0]
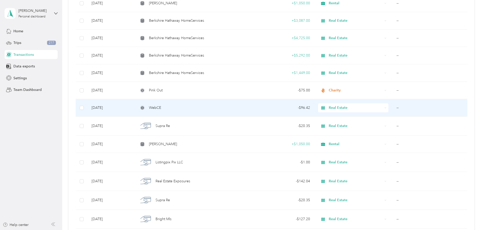
click at [242, 106] on div "WebCE" at bounding box center [190, 108] width 104 height 6
click at [244, 230] on div "This expense cannot be edited because it is either under review, approved, or p…" at bounding box center [240, 230] width 480 height 0
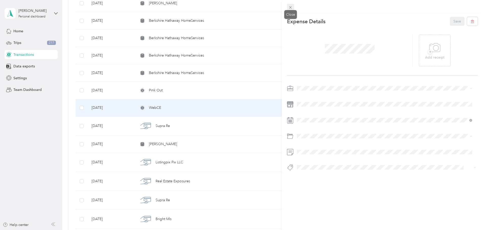
click at [290, 5] on span at bounding box center [290, 7] width 7 height 7
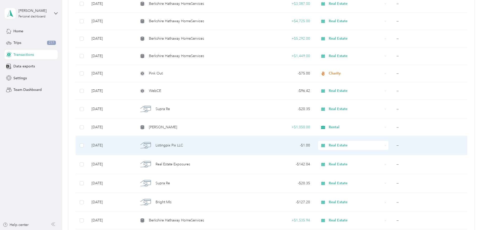
scroll to position [953, 0]
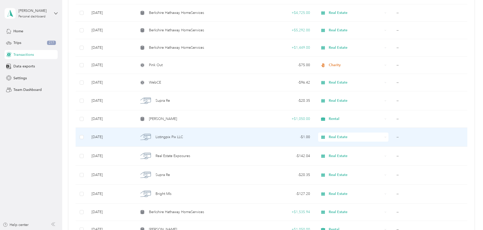
click at [240, 134] on div "Listingpix Pix LLC" at bounding box center [190, 137] width 104 height 11
click at [240, 230] on div "Loading the revenue" at bounding box center [240, 230] width 480 height 0
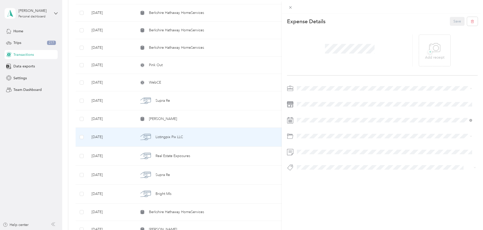
click at [235, 157] on div "This expense cannot be edited because it is either under review, approved, or p…" at bounding box center [241, 115] width 483 height 230
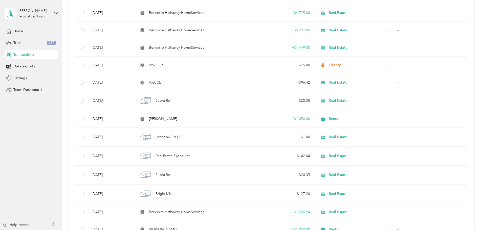
click at [235, 230] on div "This expense cannot be edited because it is either under review, approved, or p…" at bounding box center [240, 230] width 480 height 0
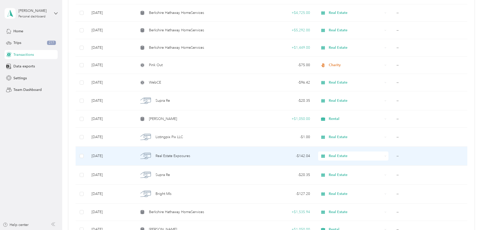
click at [235, 157] on div "Real Estate Exposures" at bounding box center [190, 156] width 104 height 11
click at [235, 230] on div "Loading the revenue" at bounding box center [240, 230] width 480 height 0
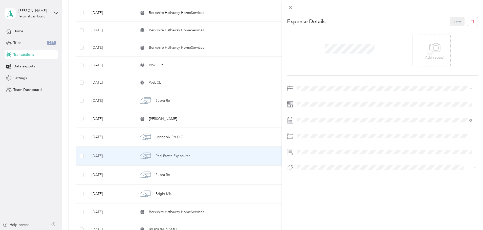
click at [222, 176] on div "This expense cannot be edited because it is either under review, approved, or p…" at bounding box center [241, 115] width 483 height 230
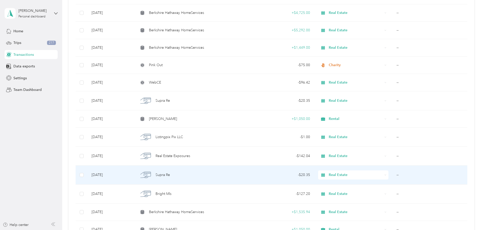
click at [223, 176] on div "Supra Re" at bounding box center [190, 175] width 104 height 11
click at [223, 230] on div "Loading the revenue" at bounding box center [240, 230] width 480 height 0
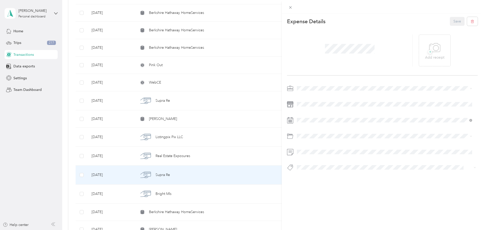
click at [227, 193] on div "This expense cannot be edited because it is either under review, approved, or p…" at bounding box center [241, 115] width 483 height 230
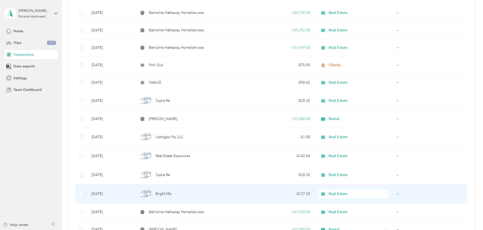
click at [227, 193] on div "Bright Mls" at bounding box center [190, 194] width 104 height 11
click at [227, 230] on div "Loading the revenue" at bounding box center [240, 230] width 480 height 0
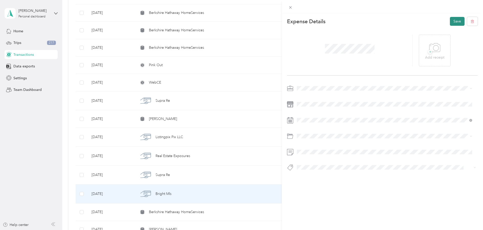
click at [450, 21] on button "Save" at bounding box center [457, 21] width 15 height 9
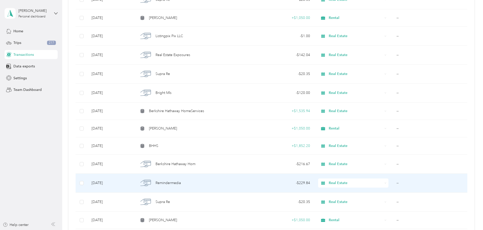
scroll to position [1079, 0]
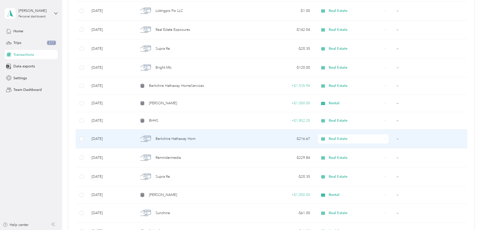
click at [237, 135] on div "Berkshire Hathaway Hom" at bounding box center [190, 139] width 104 height 11
click at [237, 230] on div "Loading the revenue" at bounding box center [240, 230] width 480 height 0
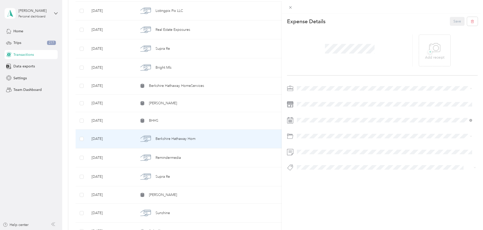
click at [217, 159] on div "This expense cannot be edited because it is either under review, approved, or p…" at bounding box center [241, 115] width 483 height 230
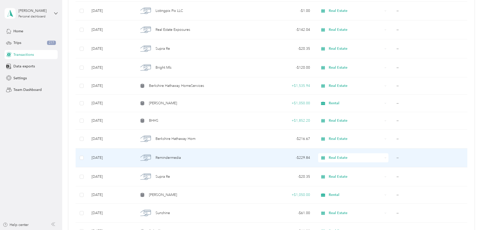
click at [217, 159] on div "Remindermedia" at bounding box center [190, 158] width 104 height 11
click at [217, 230] on div at bounding box center [240, 230] width 480 height 0
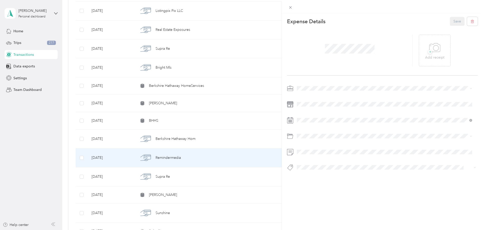
click at [212, 176] on div "This expense cannot be edited because it is either under review, approved, or p…" at bounding box center [241, 115] width 483 height 230
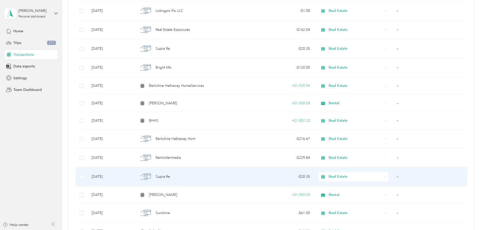
click at [212, 175] on div "Supra Re" at bounding box center [190, 177] width 104 height 11
click at [212, 230] on div "Loading the revenue" at bounding box center [240, 230] width 480 height 0
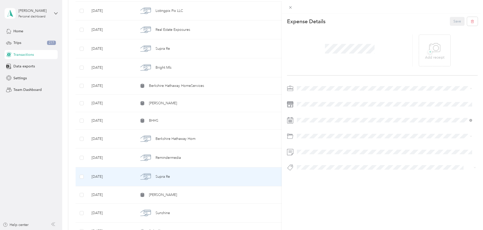
click at [212, 175] on div "This expense cannot be edited because it is either under review, approved, or p…" at bounding box center [241, 115] width 483 height 230
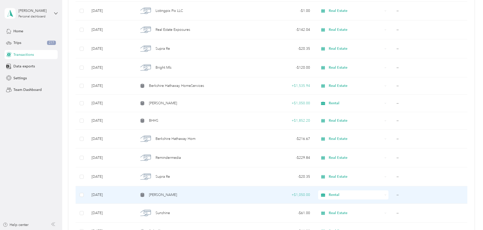
click at [219, 189] on td "[PERSON_NAME]" at bounding box center [190, 195] width 112 height 17
click at [219, 230] on div "Loading the revenue" at bounding box center [240, 230] width 480 height 0
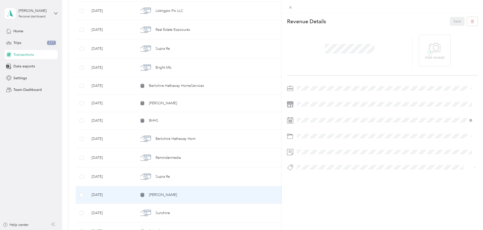
click at [219, 196] on div "This revenue cannot be edited because it is either under review, approved, or p…" at bounding box center [241, 115] width 483 height 230
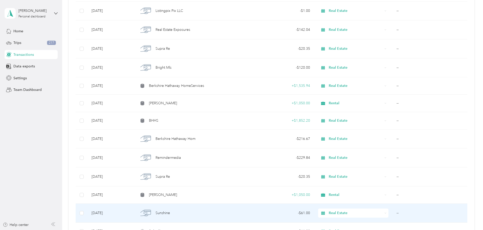
click at [222, 205] on td "Sunshine" at bounding box center [190, 213] width 112 height 19
click at [222, 230] on div "Loading the revenue" at bounding box center [240, 230] width 480 height 0
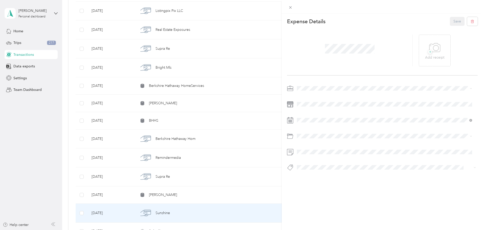
click at [222, 204] on div "This expense cannot be edited because it is either under review, approved, or p…" at bounding box center [241, 115] width 483 height 230
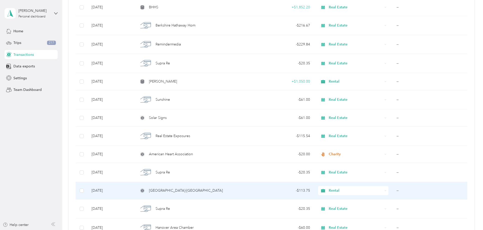
scroll to position [1206, 0]
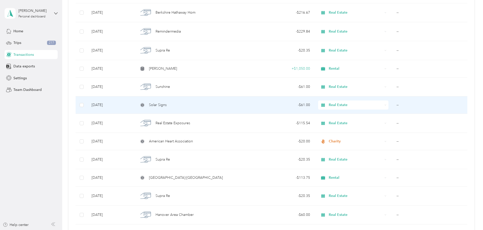
click at [392, 104] on td "--" at bounding box center [429, 105] width 75 height 17
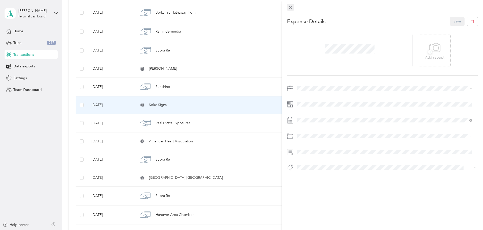
click at [292, 7] on icon at bounding box center [290, 7] width 4 height 4
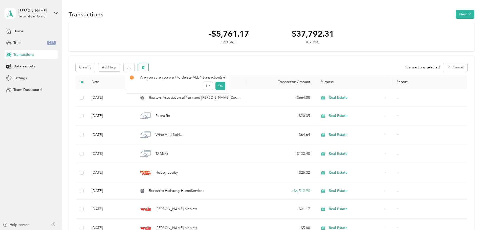
click at [148, 69] on button "button" at bounding box center [143, 67] width 11 height 9
click at [221, 88] on button "Yes" at bounding box center [220, 88] width 10 height 8
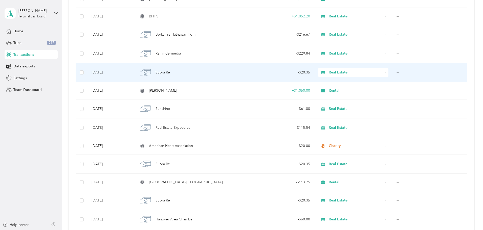
scroll to position [1188, 0]
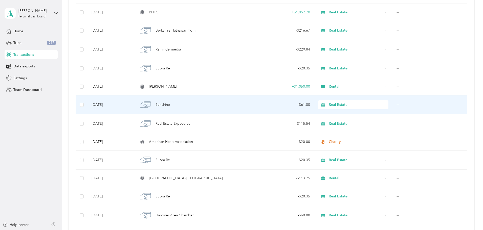
click at [221, 105] on div "Sunshine" at bounding box center [190, 105] width 104 height 11
click at [221, 230] on div at bounding box center [240, 230] width 480 height 0
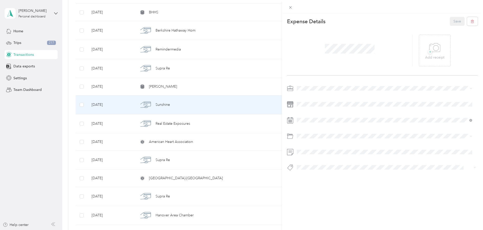
click at [226, 127] on div "This expense cannot be edited because it is either under review, approved, or p…" at bounding box center [241, 115] width 483 height 230
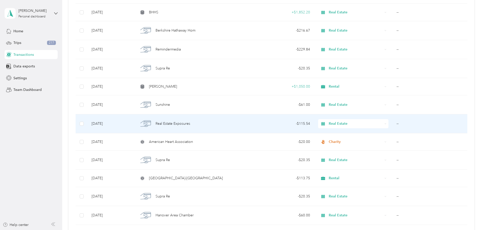
click at [392, 123] on td "--" at bounding box center [429, 123] width 75 height 19
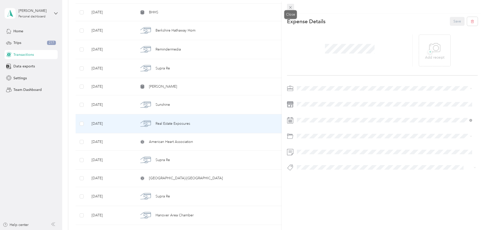
click at [292, 8] on icon at bounding box center [290, 7] width 4 height 4
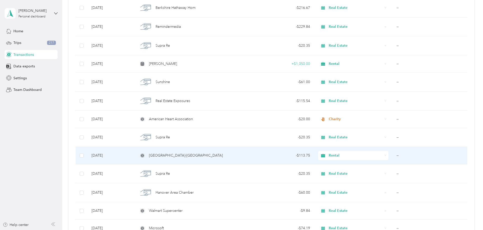
scroll to position [1238, 0]
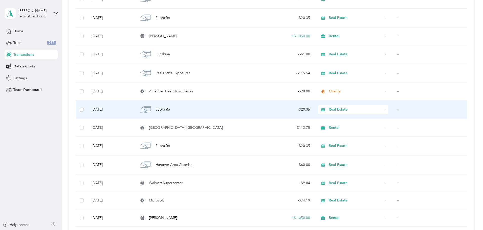
click at [392, 109] on td "--" at bounding box center [429, 109] width 75 height 19
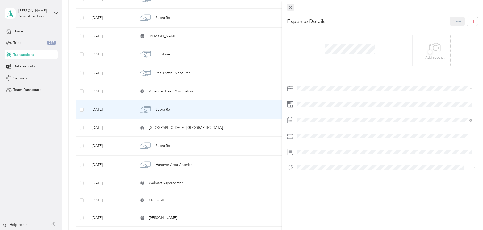
click at [292, 7] on icon at bounding box center [290, 7] width 4 height 4
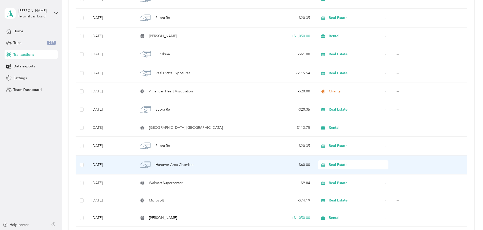
click at [392, 164] on td "--" at bounding box center [429, 165] width 75 height 19
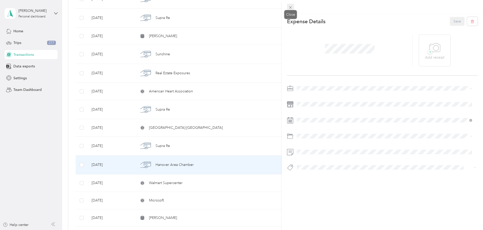
click at [289, 6] on icon at bounding box center [290, 7] width 4 height 4
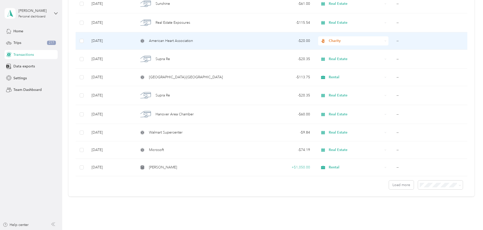
scroll to position [1308, 0]
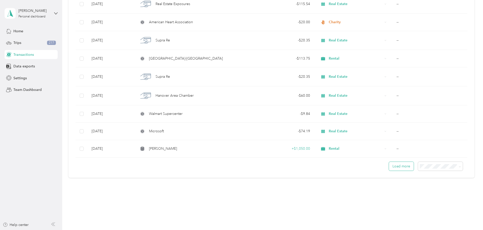
click at [389, 164] on button "Load more" at bounding box center [401, 166] width 25 height 9
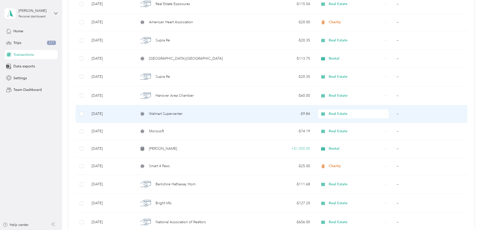
click at [392, 114] on td "--" at bounding box center [429, 113] width 75 height 17
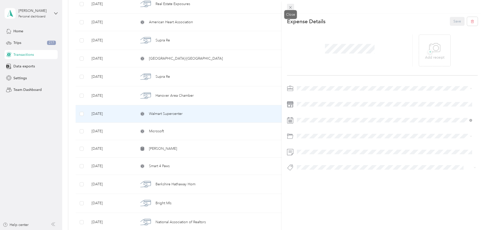
click at [290, 6] on icon at bounding box center [290, 7] width 4 height 4
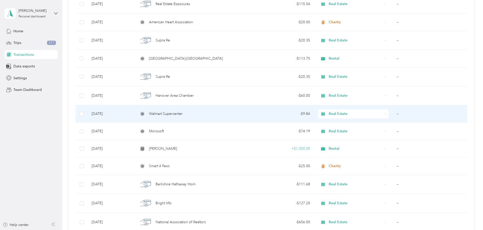
scroll to position [1333, 0]
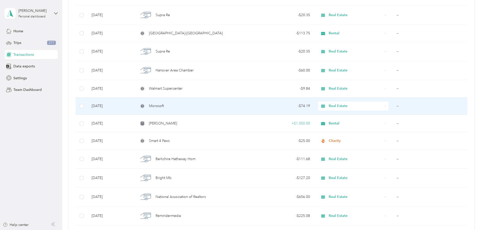
click at [392, 105] on td "--" at bounding box center [429, 106] width 75 height 17
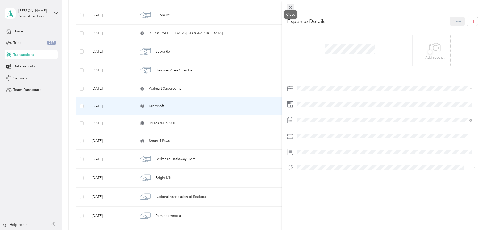
click at [290, 7] on icon at bounding box center [290, 7] width 3 height 3
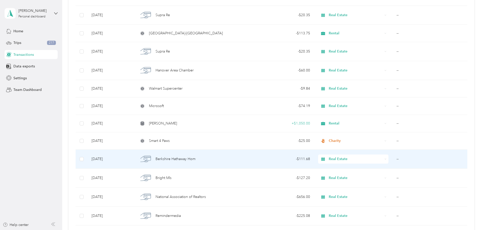
click at [392, 159] on td "--" at bounding box center [429, 159] width 75 height 19
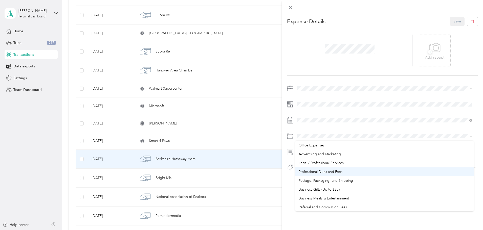
scroll to position [177, 0]
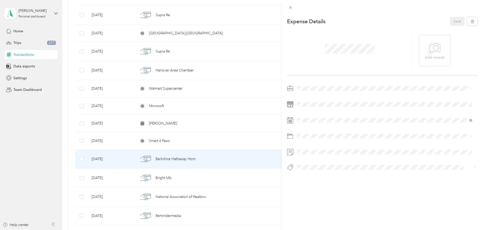
click at [326, 185] on span "Professional Dues and Fees" at bounding box center [320, 184] width 44 height 4
click at [454, 21] on button "Save" at bounding box center [457, 21] width 15 height 9
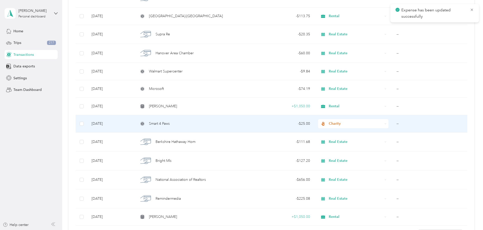
scroll to position [1358, 0]
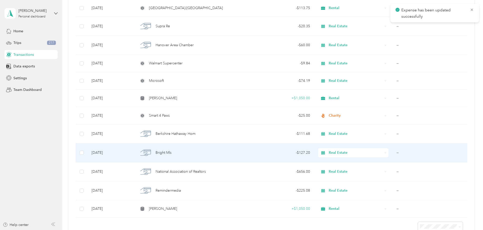
click at [392, 153] on td "--" at bounding box center [429, 153] width 75 height 19
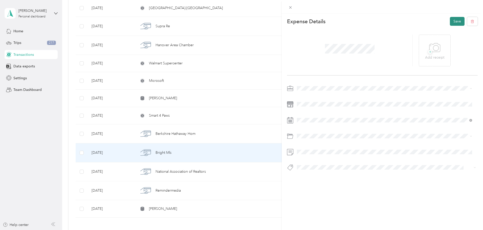
click at [453, 21] on button "Save" at bounding box center [457, 21] width 15 height 9
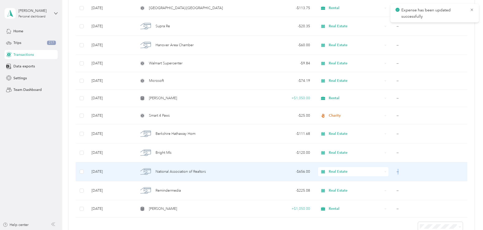
click at [392, 171] on td "--" at bounding box center [429, 172] width 75 height 19
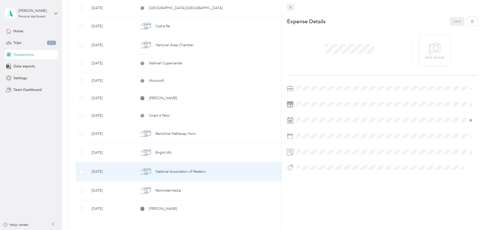
click at [289, 6] on icon at bounding box center [290, 7] width 4 height 4
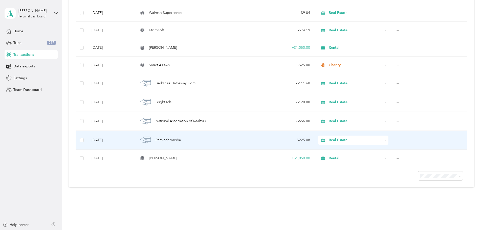
scroll to position [1418, 0]
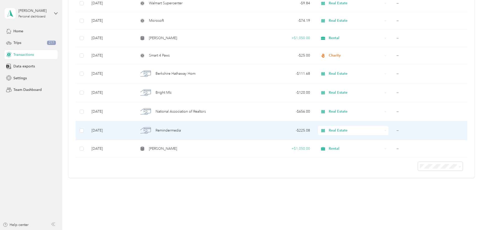
click at [392, 130] on td "--" at bounding box center [429, 130] width 75 height 19
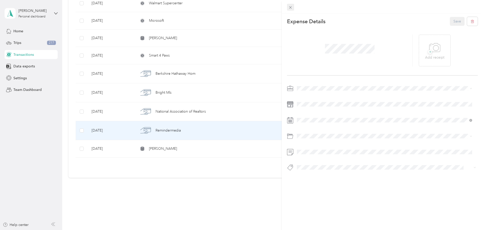
click at [293, 8] on span at bounding box center [290, 7] width 7 height 7
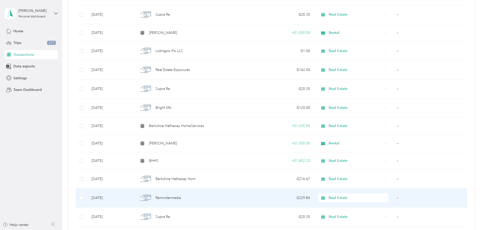
scroll to position [1014, 0]
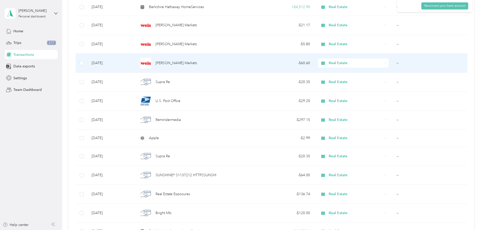
scroll to position [227, 0]
